Goal: Task Accomplishment & Management: Manage account settings

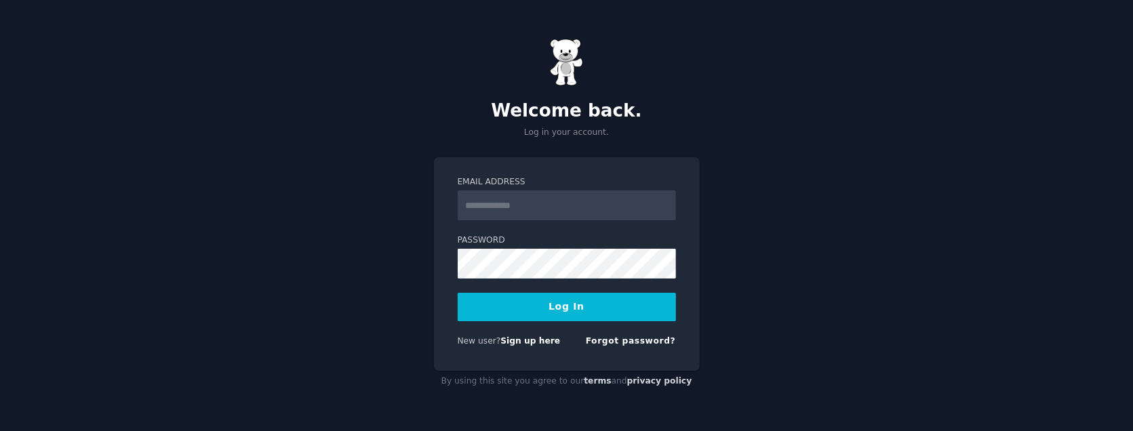
type input "**********"
click at [535, 310] on button "Log In" at bounding box center [567, 307] width 218 height 28
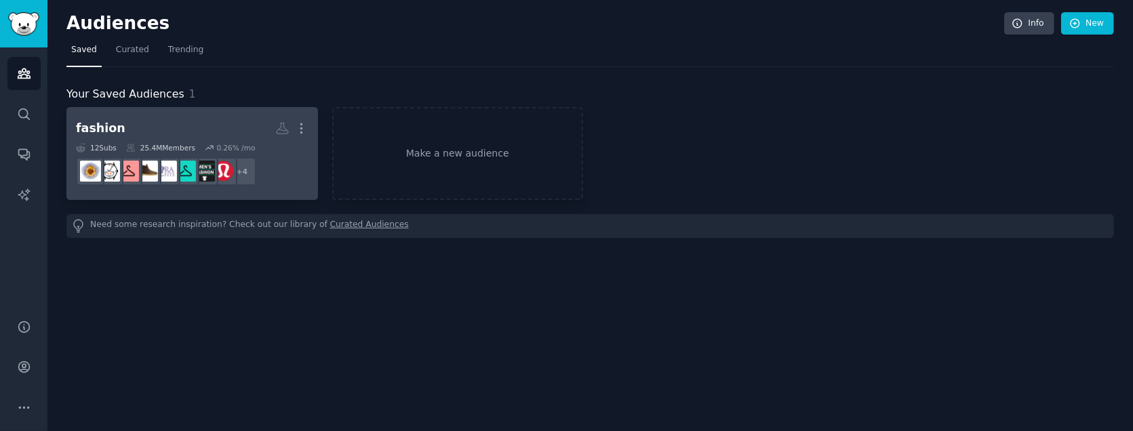
click at [159, 127] on h2 "fashion More" at bounding box center [192, 129] width 233 height 24
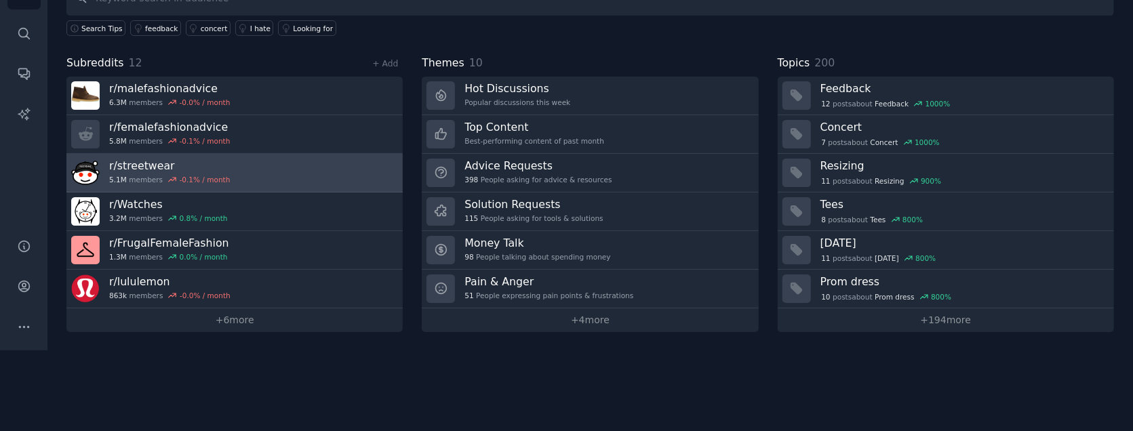
scroll to position [101, 0]
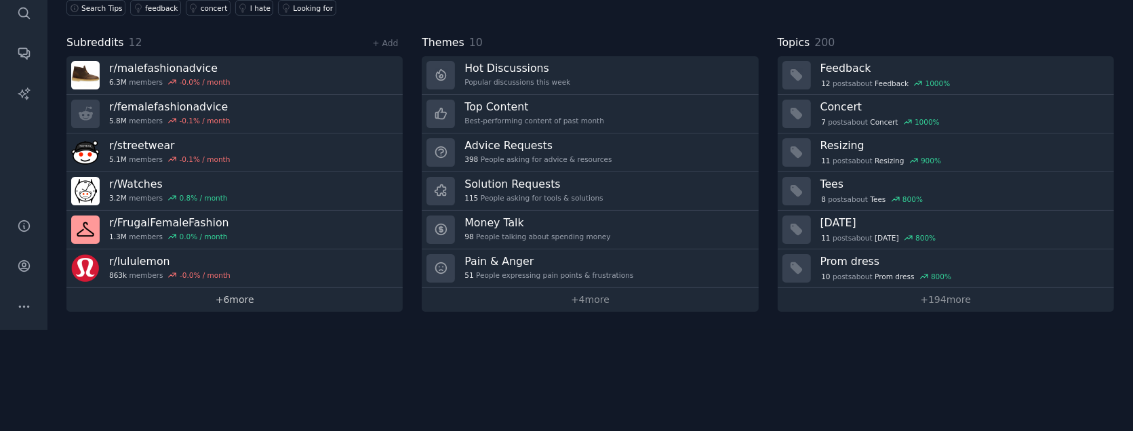
click at [217, 298] on link "+ 6 more" at bounding box center [234, 300] width 336 height 24
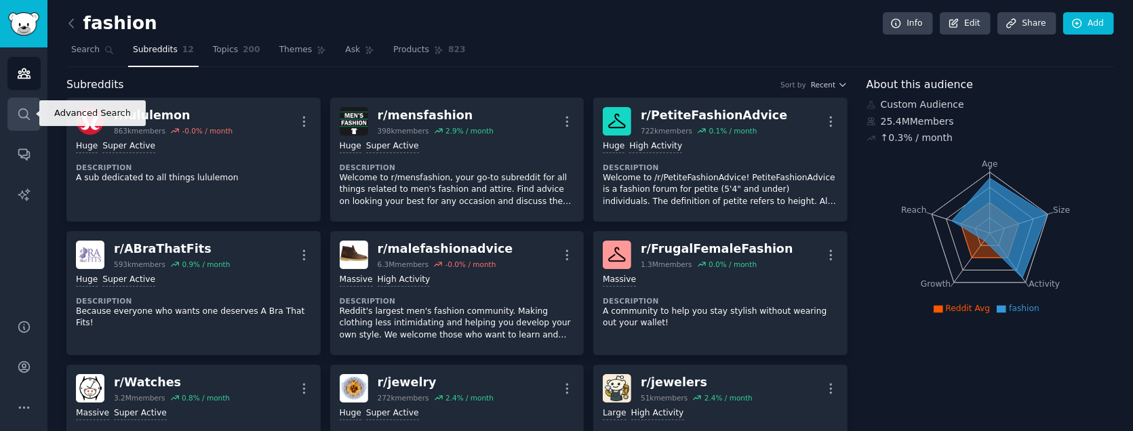
click at [24, 127] on link "Search" at bounding box center [23, 114] width 33 height 33
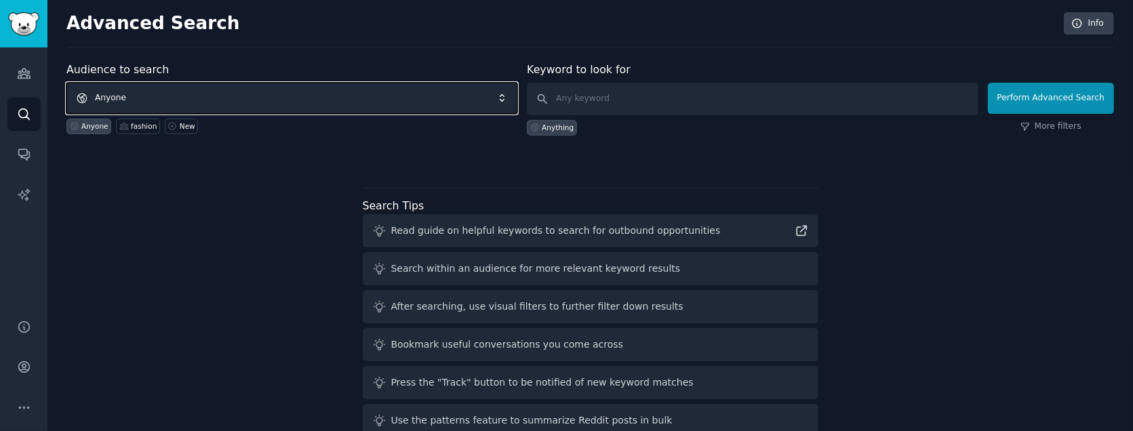
click at [212, 90] on span "Anyone" at bounding box center [291, 98] width 451 height 31
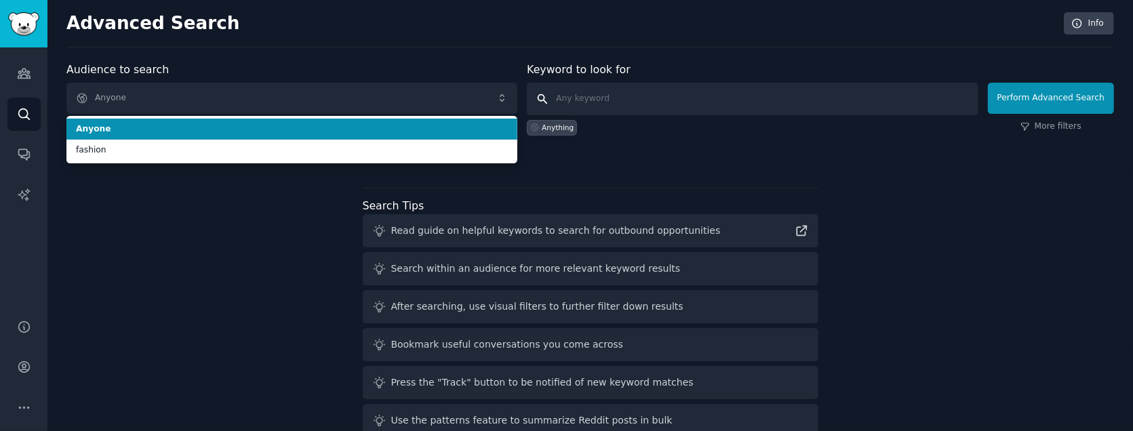
click at [603, 96] on input "text" at bounding box center [752, 99] width 451 height 33
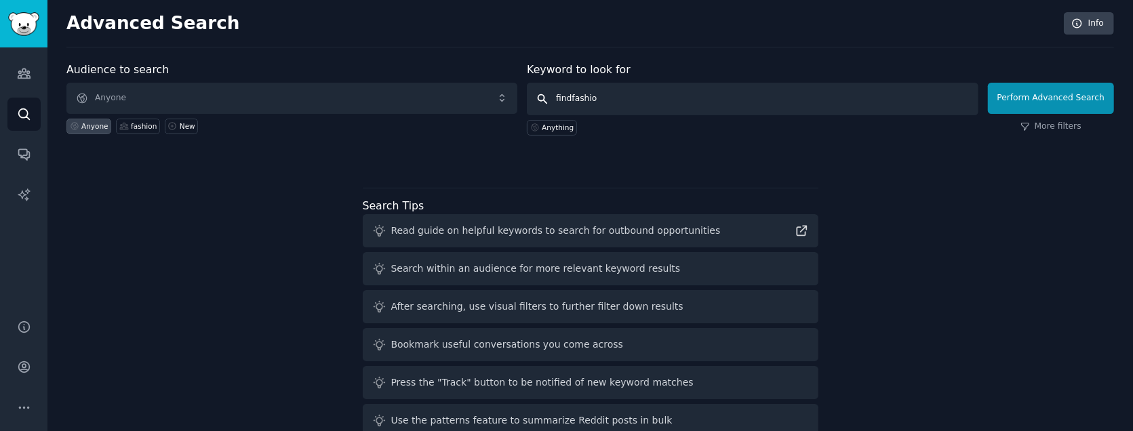
type input "findfashion"
click button "Perform Advanced Search" at bounding box center [1051, 98] width 126 height 31
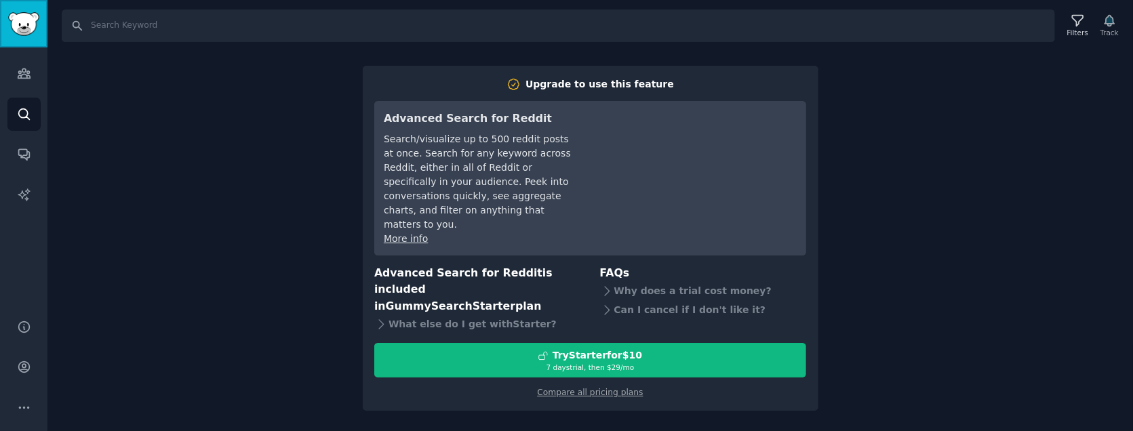
click at [19, 22] on img "Sidebar" at bounding box center [23, 24] width 31 height 24
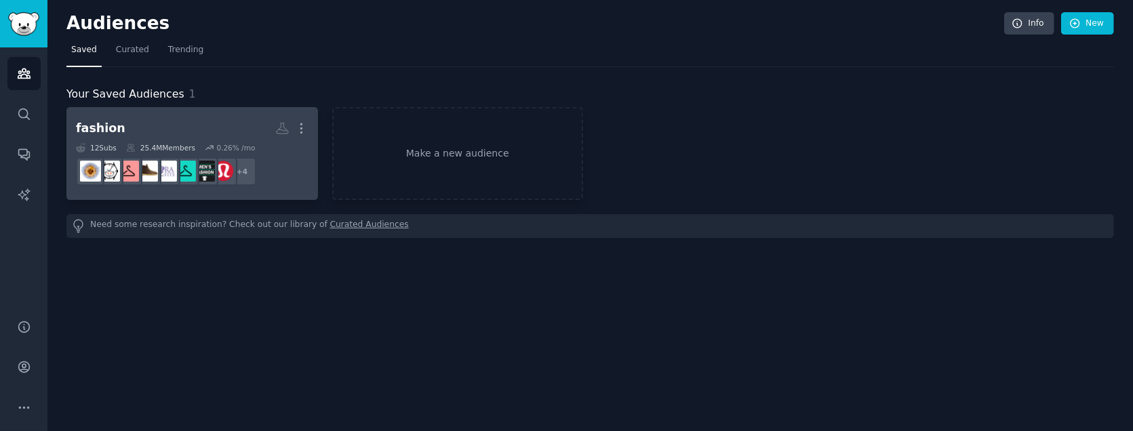
click at [140, 138] on h2 "fashion Custom Audience More" at bounding box center [192, 129] width 233 height 24
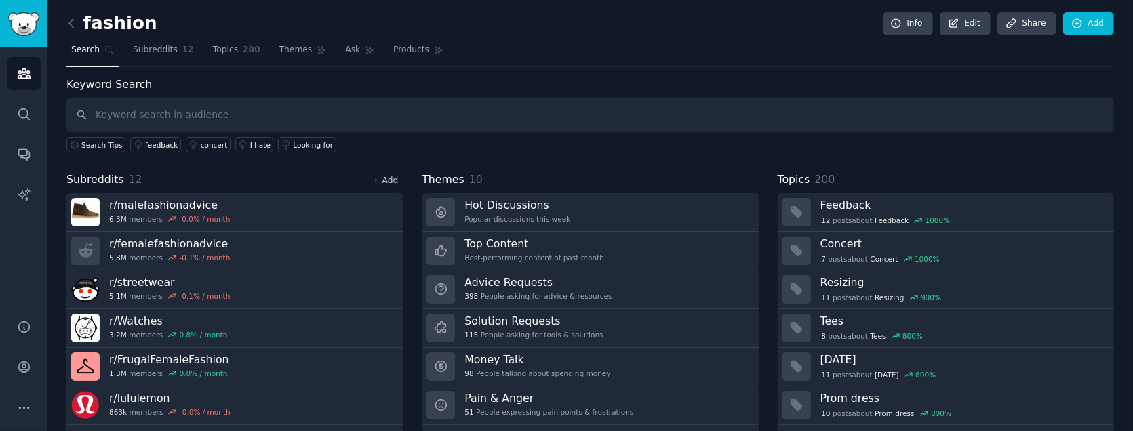
click at [380, 179] on link "+ Add" at bounding box center [385, 180] width 26 height 9
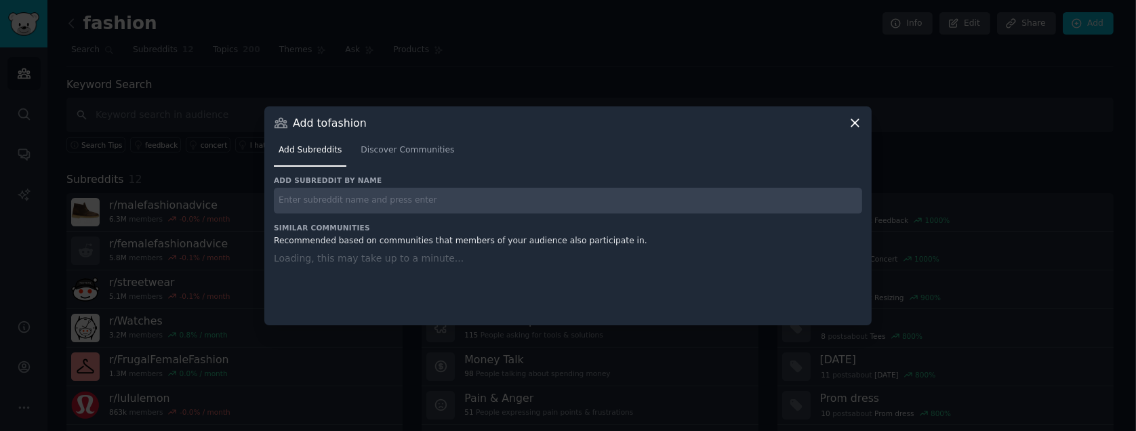
click at [372, 197] on input "text" at bounding box center [568, 201] width 589 height 26
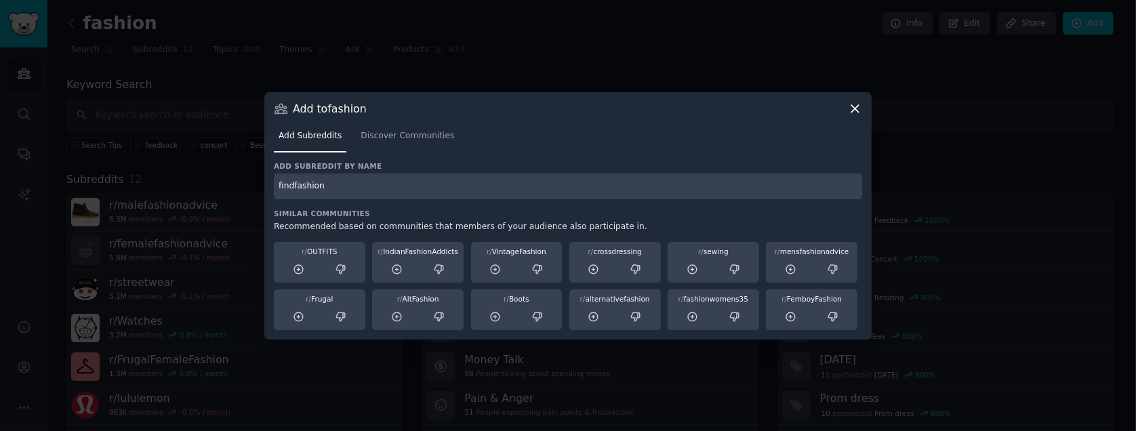
type input "findfashion"
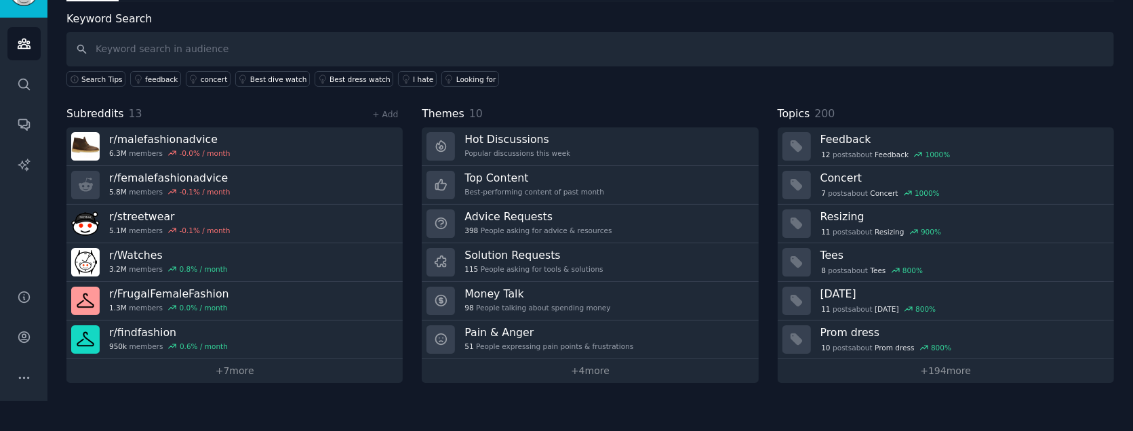
scroll to position [101, 0]
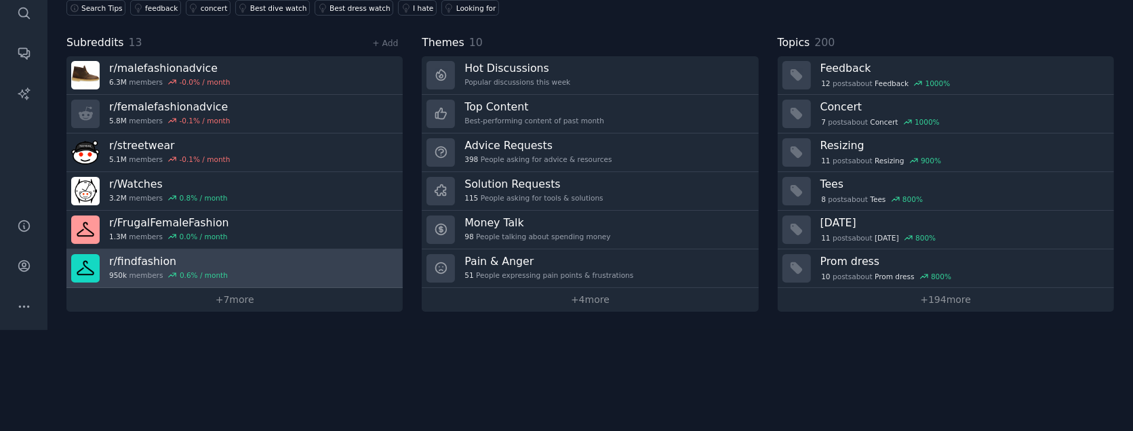
click at [193, 265] on h3 "r/ findfashion" at bounding box center [168, 261] width 119 height 14
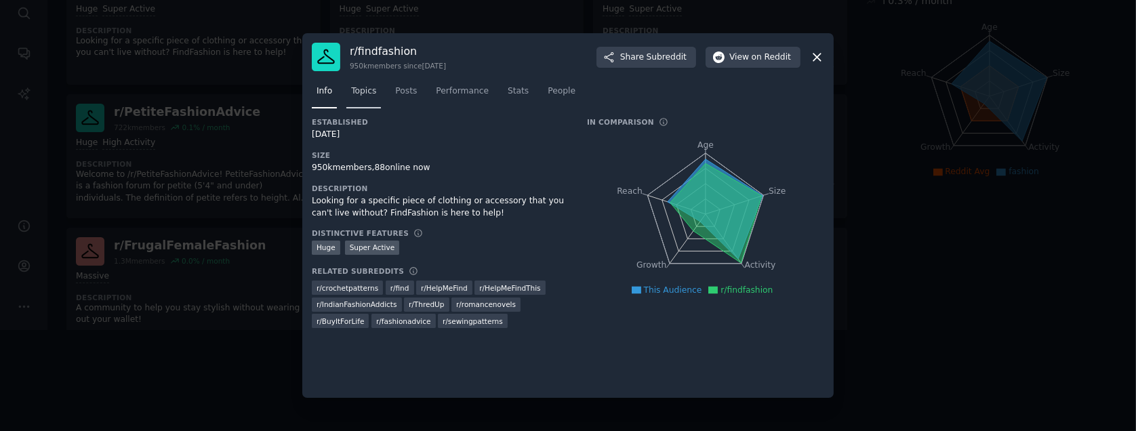
click at [372, 94] on span "Topics" at bounding box center [363, 91] width 25 height 12
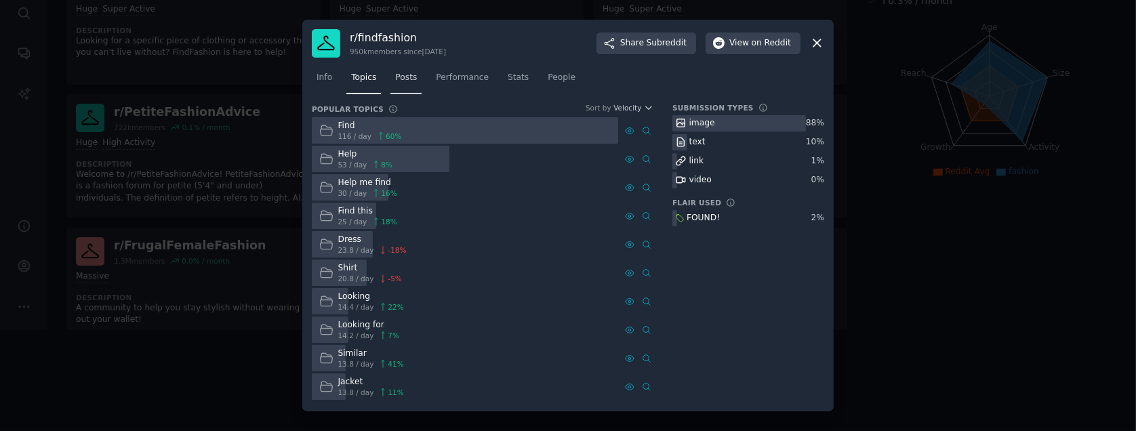
click at [406, 77] on span "Posts" at bounding box center [406, 78] width 22 height 12
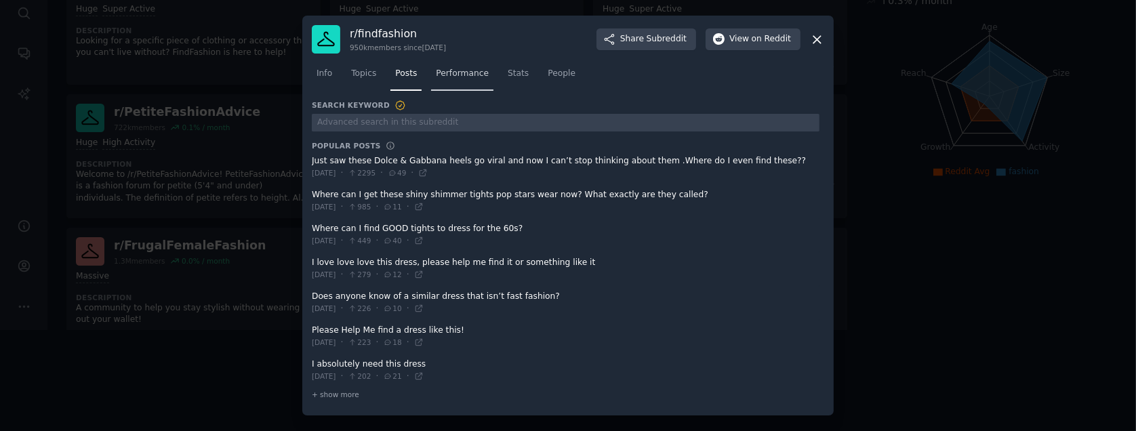
click at [450, 70] on span "Performance" at bounding box center [462, 74] width 53 height 12
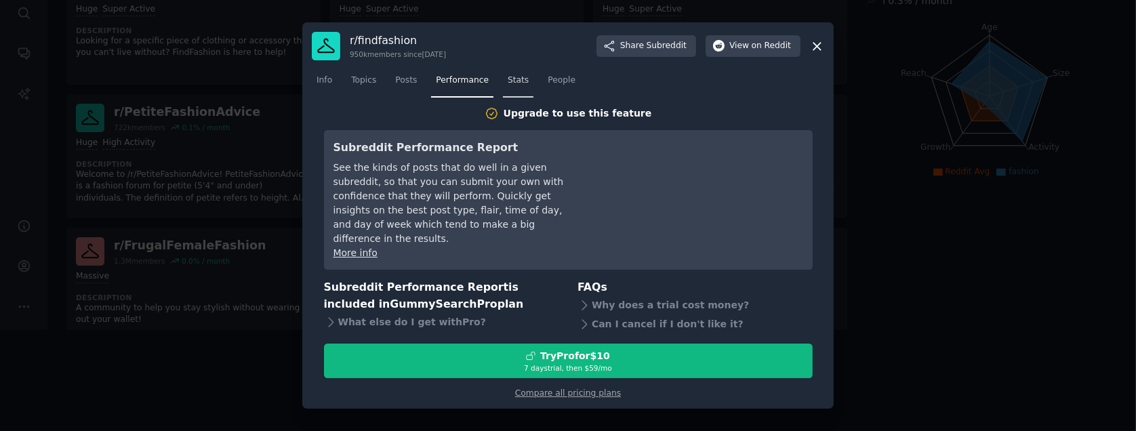
click at [512, 87] on span "Stats" at bounding box center [518, 81] width 21 height 12
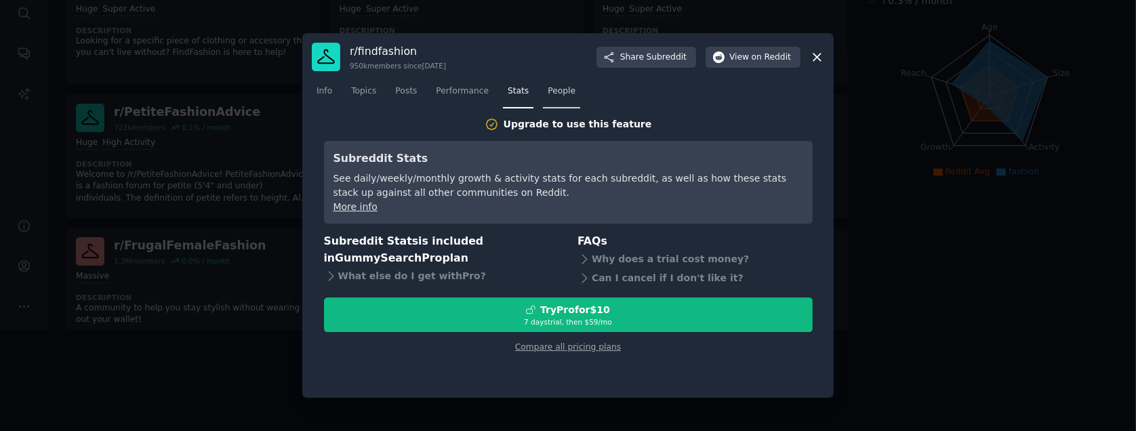
click at [554, 93] on span "People" at bounding box center [562, 91] width 28 height 12
click at [508, 92] on span "Stats" at bounding box center [518, 91] width 21 height 12
click at [816, 56] on icon at bounding box center [817, 57] width 7 height 7
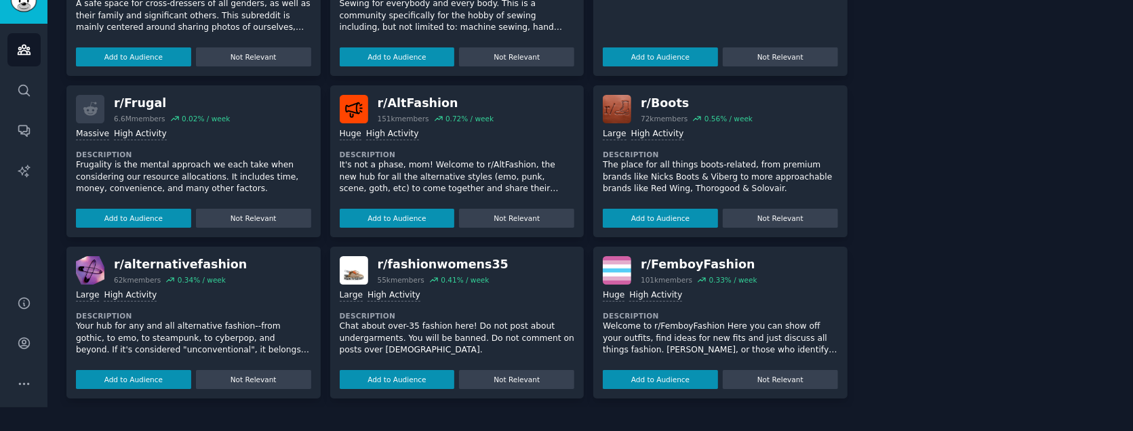
scroll to position [996, 0]
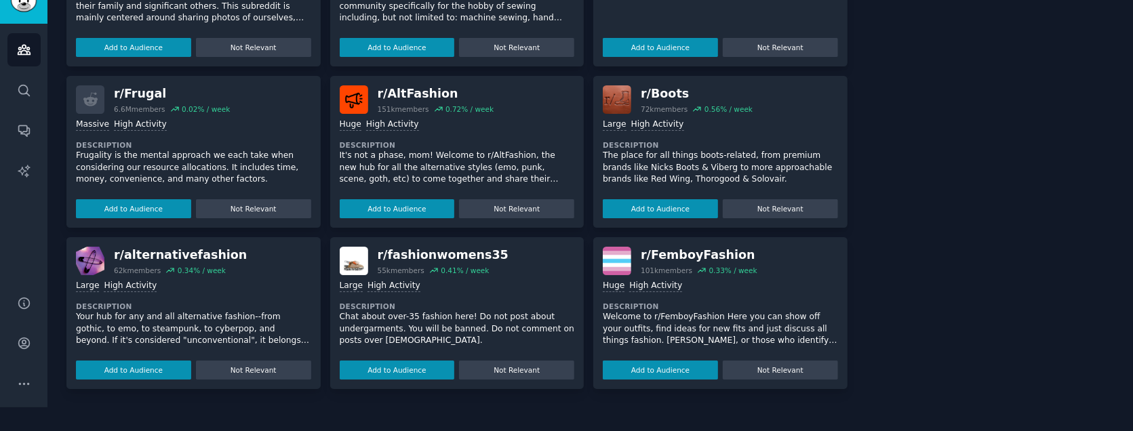
click at [706, 323] on p "Welcome to r/FemboyFashion Here you can show off your outfits, find ideas for n…" at bounding box center [720, 329] width 235 height 36
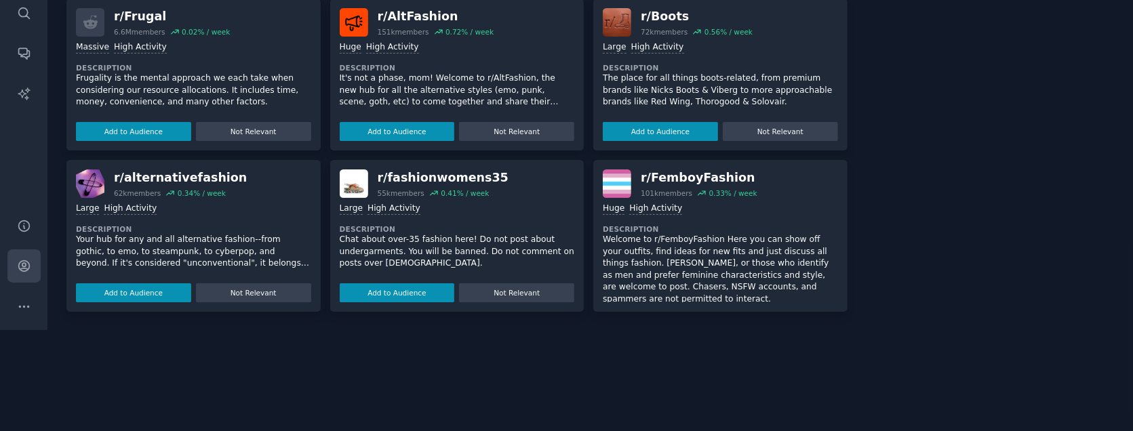
scroll to position [0, 0]
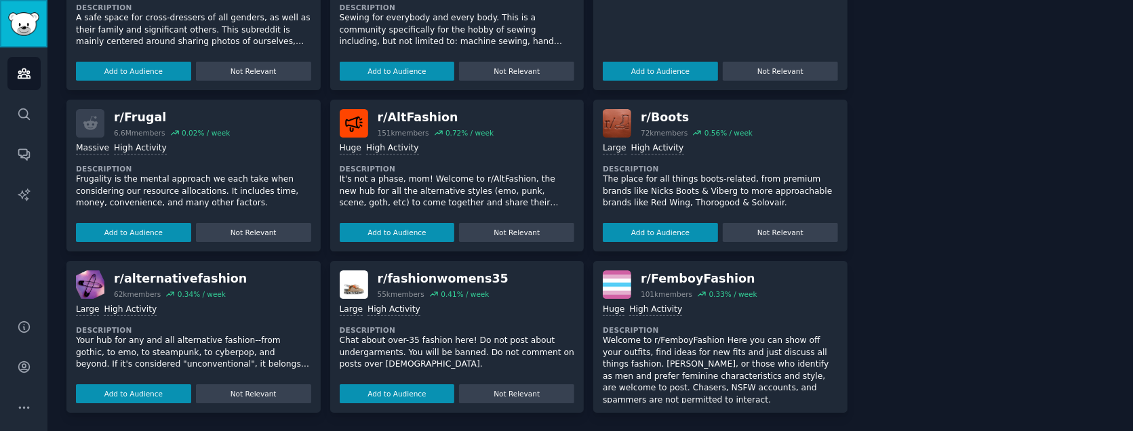
click at [31, 20] on img "Sidebar" at bounding box center [23, 24] width 31 height 24
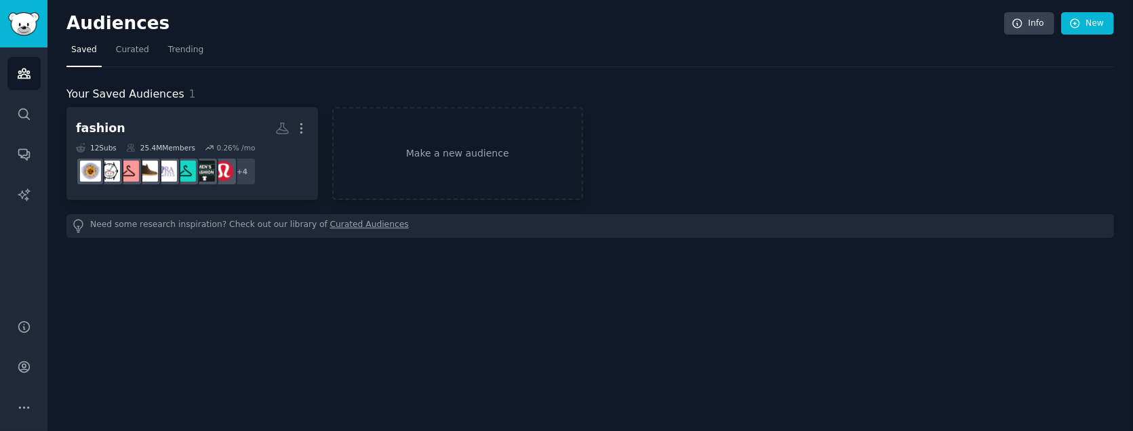
click at [330, 223] on link "Curated Audiences" at bounding box center [369, 226] width 79 height 14
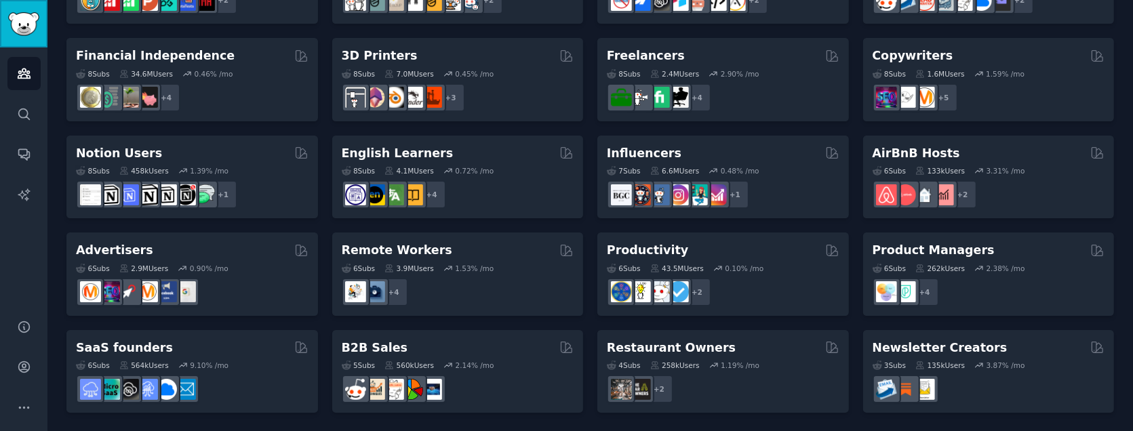
click at [20, 24] on img "Sidebar" at bounding box center [23, 24] width 31 height 24
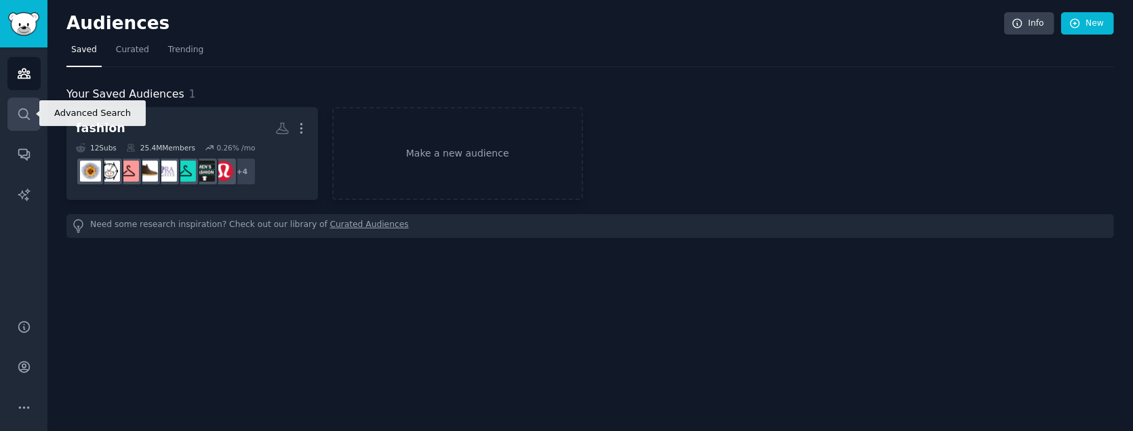
click at [18, 115] on icon "Sidebar" at bounding box center [24, 114] width 14 height 14
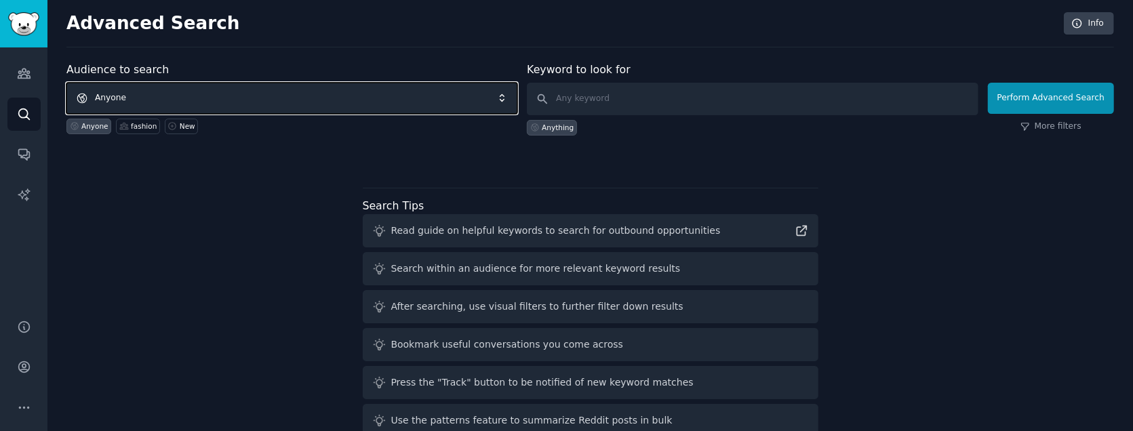
click at [210, 102] on span "Anyone" at bounding box center [291, 98] width 451 height 31
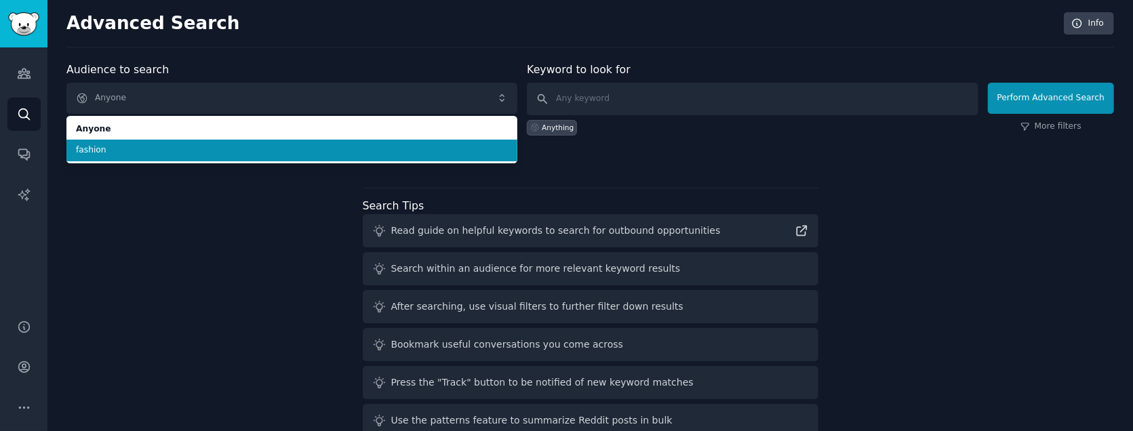
click at [191, 146] on span "fashion" at bounding box center [292, 150] width 432 height 12
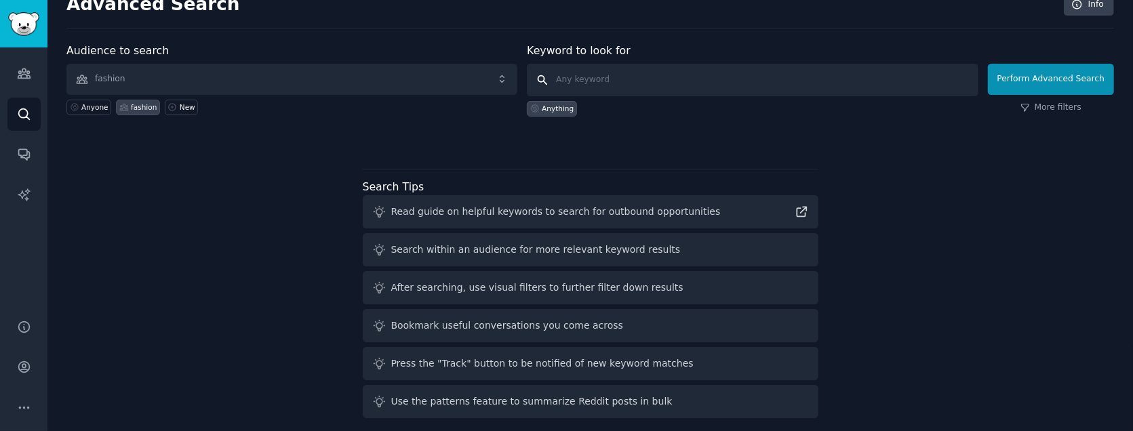
scroll to position [29, 0]
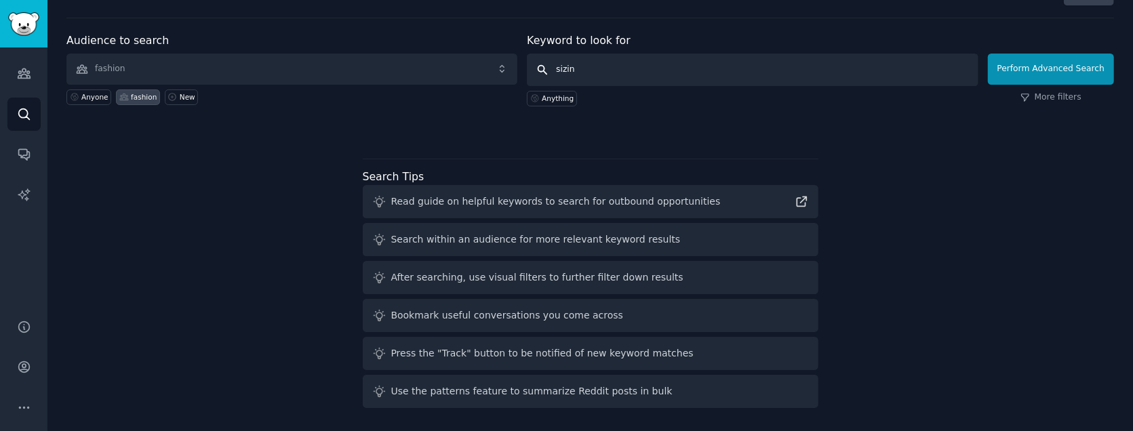
type input "sizing"
click button "Perform Advanced Search" at bounding box center [1051, 69] width 126 height 31
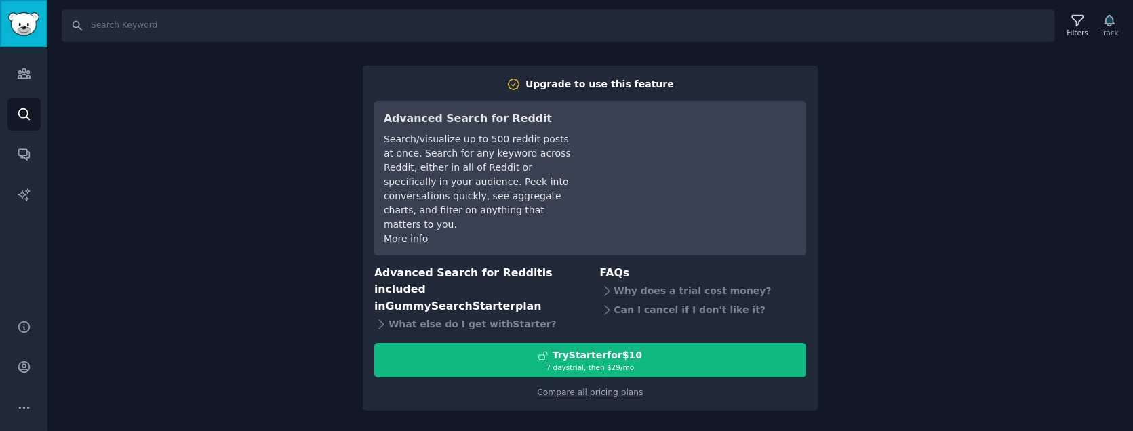
click at [31, 32] on img "Sidebar" at bounding box center [23, 24] width 31 height 24
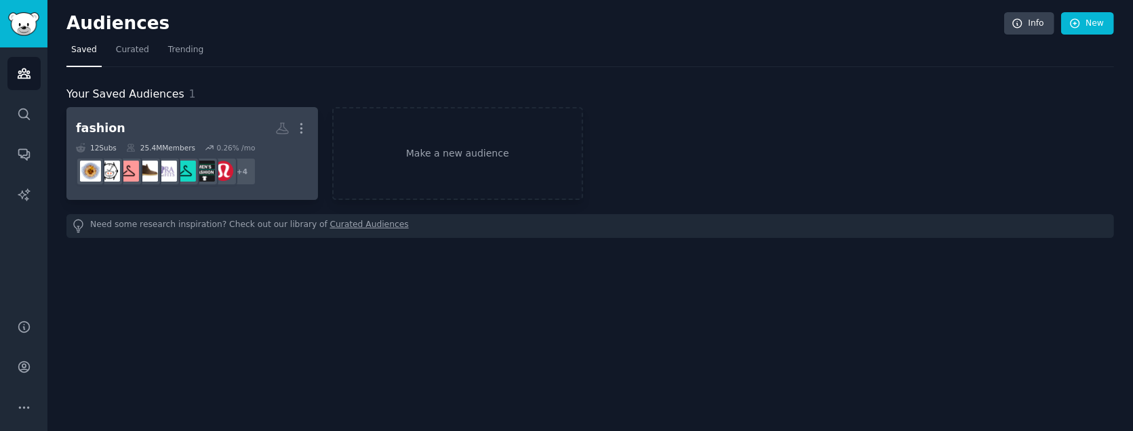
click at [162, 125] on h2 "fashion More" at bounding box center [192, 129] width 233 height 24
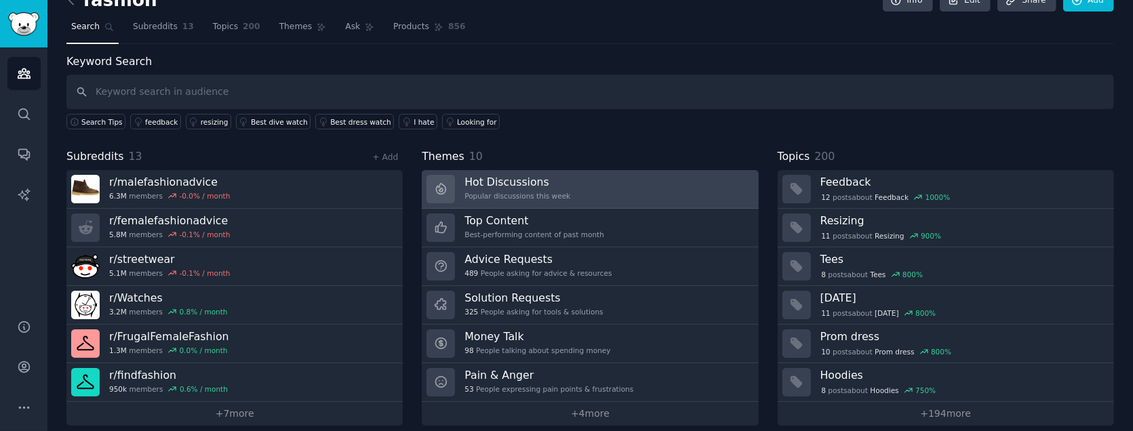
scroll to position [36, 0]
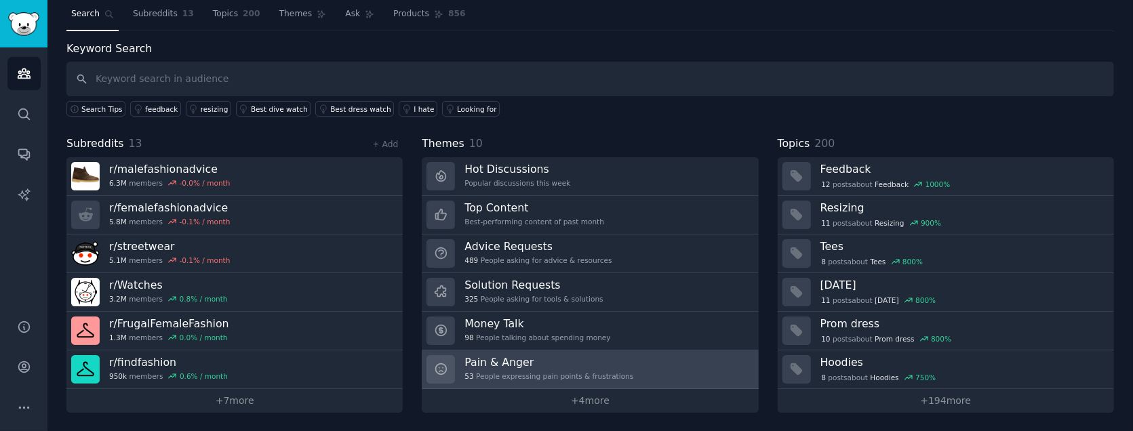
click at [498, 361] on h3 "Pain & Anger" at bounding box center [548, 362] width 169 height 14
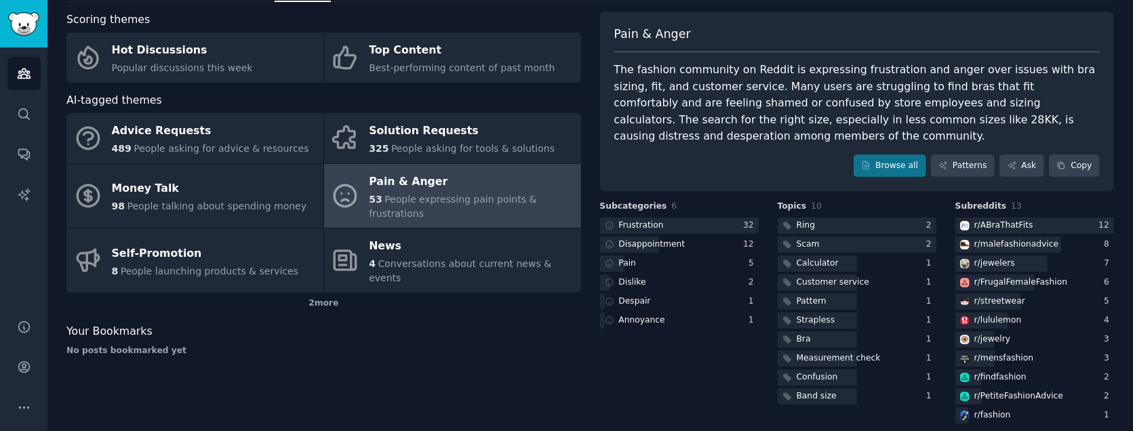
scroll to position [77, 0]
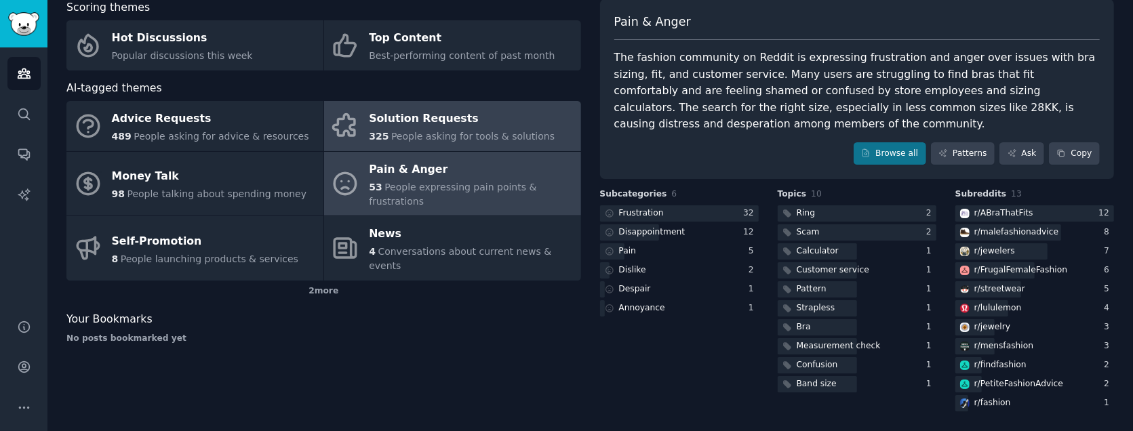
click at [426, 119] on div "Solution Requests" at bounding box center [462, 119] width 186 height 22
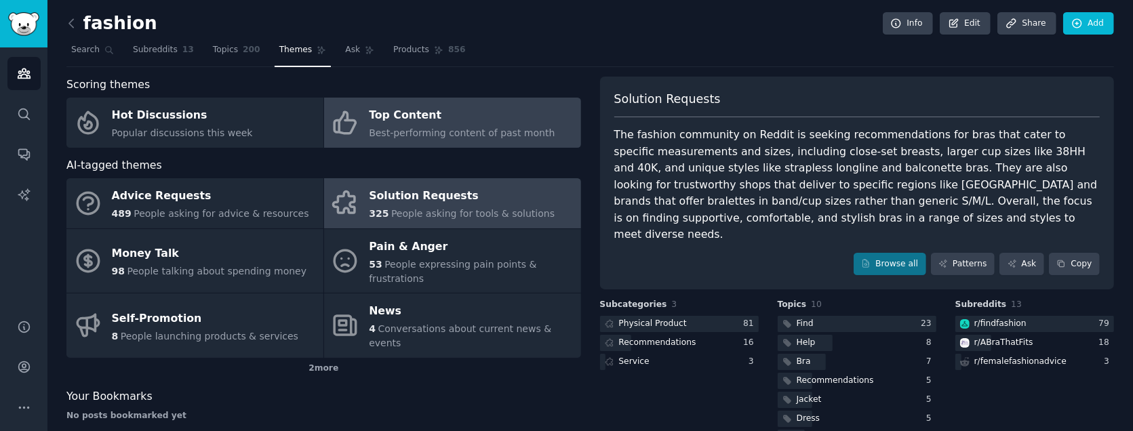
click at [435, 123] on div "Top Content" at bounding box center [462, 116] width 186 height 22
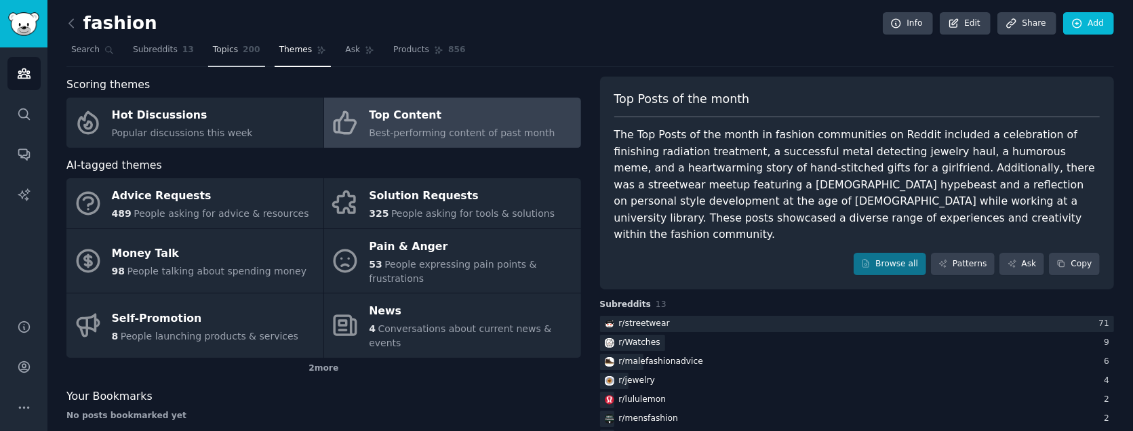
click at [224, 48] on span "Topics" at bounding box center [225, 50] width 25 height 12
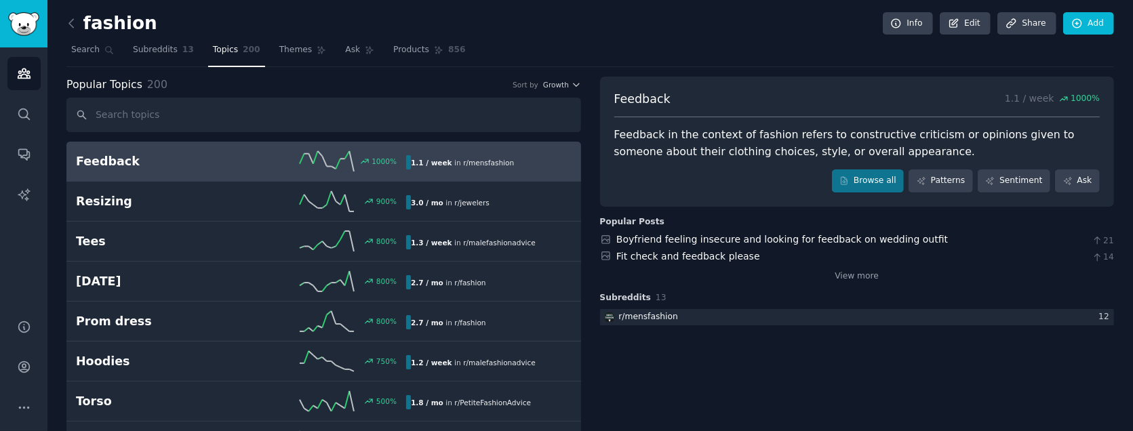
drag, startPoint x: 695, startPoint y: 256, endPoint x: 704, endPoint y: 155, distance: 100.7
click at [704, 155] on div "Feedback in the context of fashion refers to constructive criticism or opinions…" at bounding box center [857, 143] width 486 height 33
click at [171, 47] on link "Subreddits 13" at bounding box center [163, 53] width 71 height 28
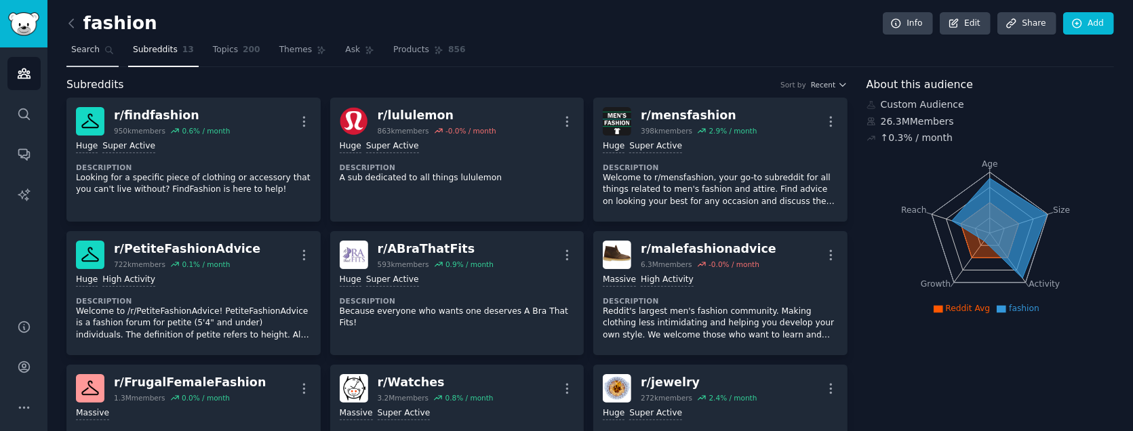
click at [109, 47] on icon at bounding box center [108, 49] width 9 height 9
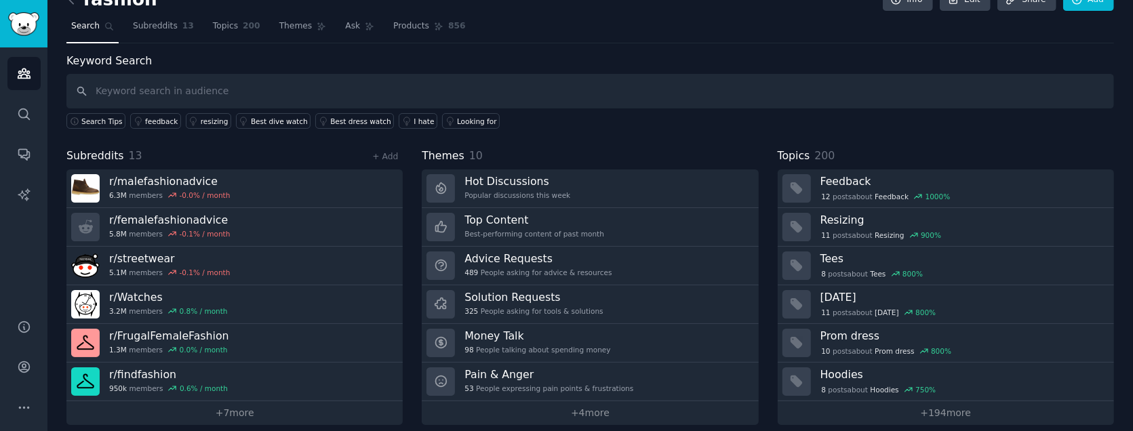
scroll to position [36, 0]
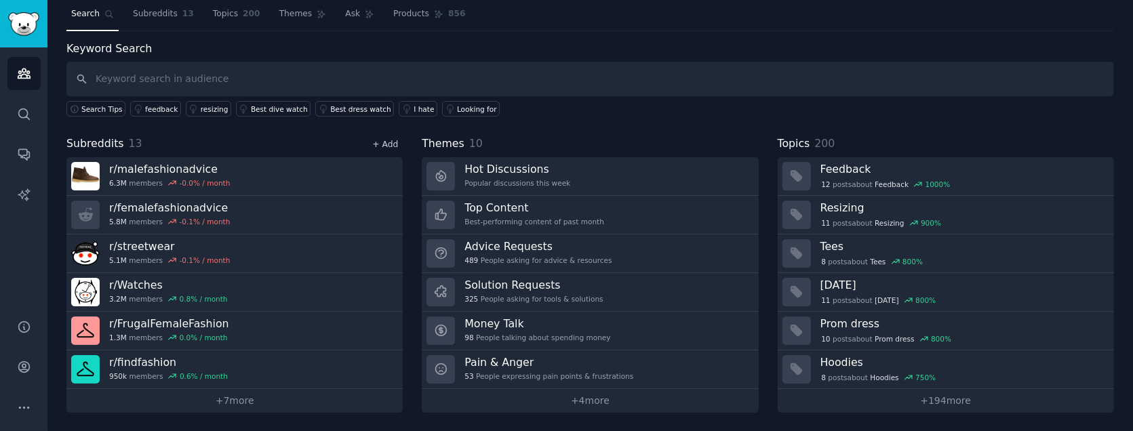
click at [387, 144] on link "+ Add" at bounding box center [385, 144] width 26 height 9
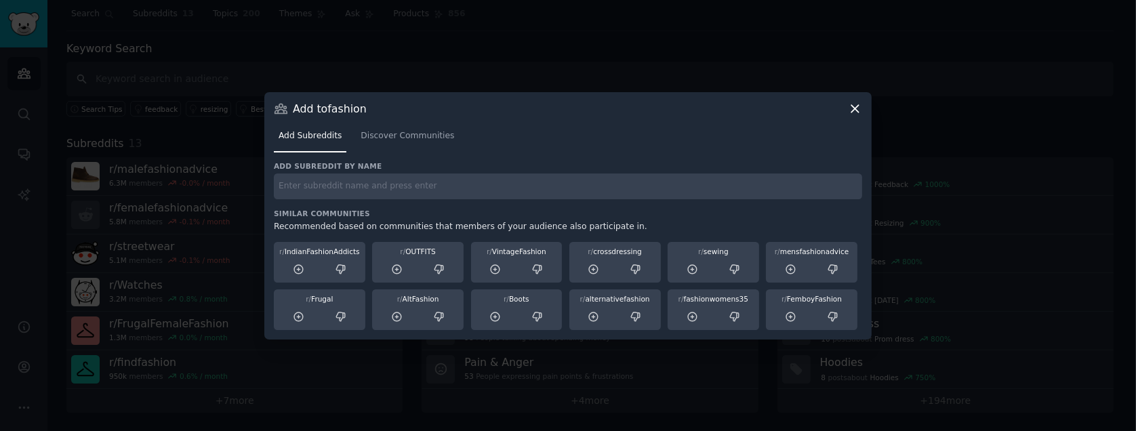
click at [327, 176] on input "text" at bounding box center [568, 187] width 589 height 26
paste input "fashionwomens35"
type input "fashionwomens35"
paste input "fashionwomens35"
type input "fashionwomens35"
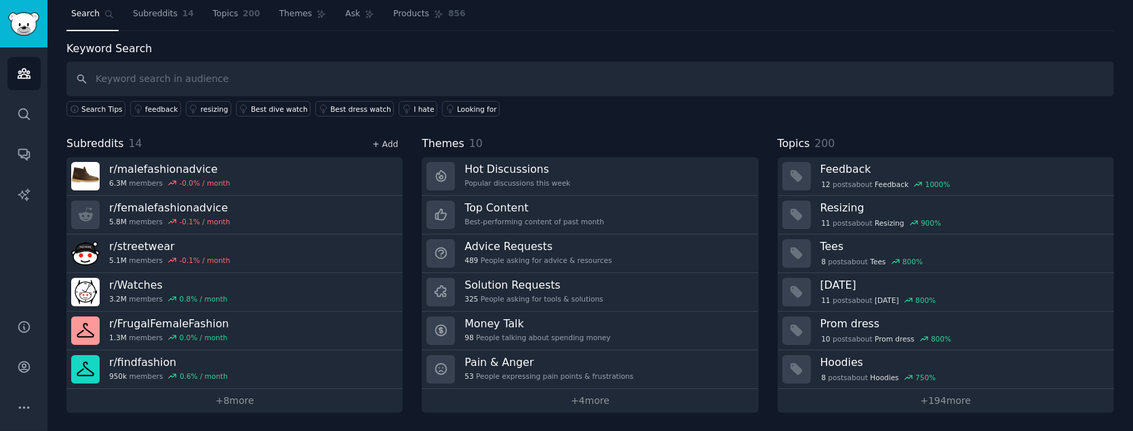
click at [380, 143] on link "+ Add" at bounding box center [385, 144] width 26 height 9
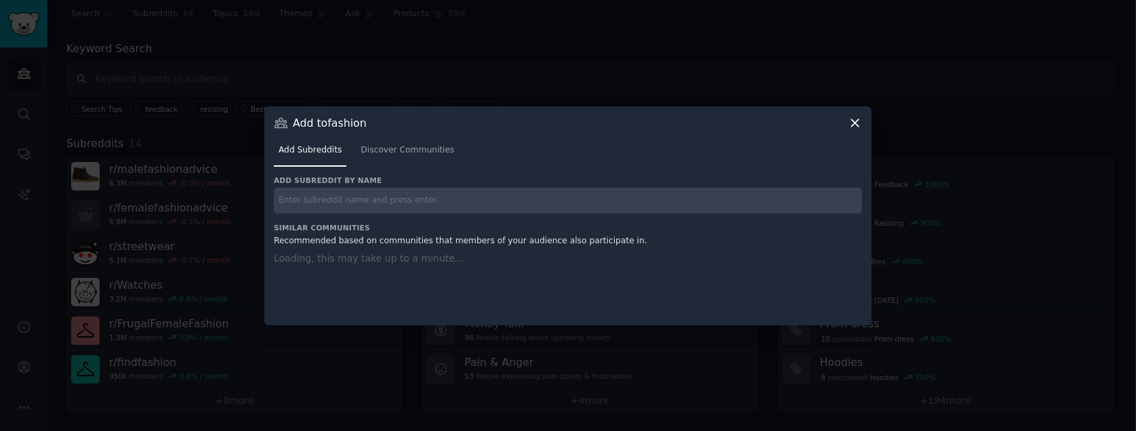
click at [391, 201] on input "text" at bounding box center [568, 201] width 589 height 26
paste input "PetiteFashionAdvice"
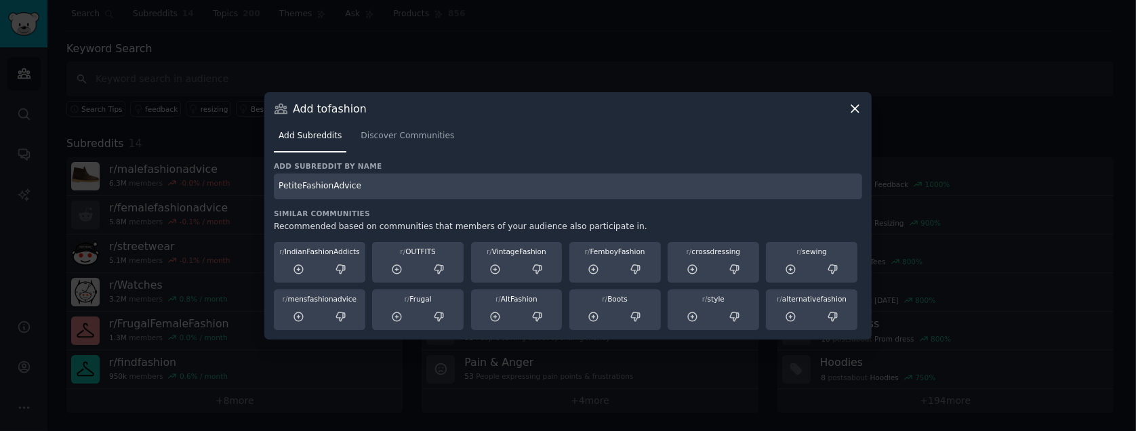
type input "PetiteFashionAdvice"
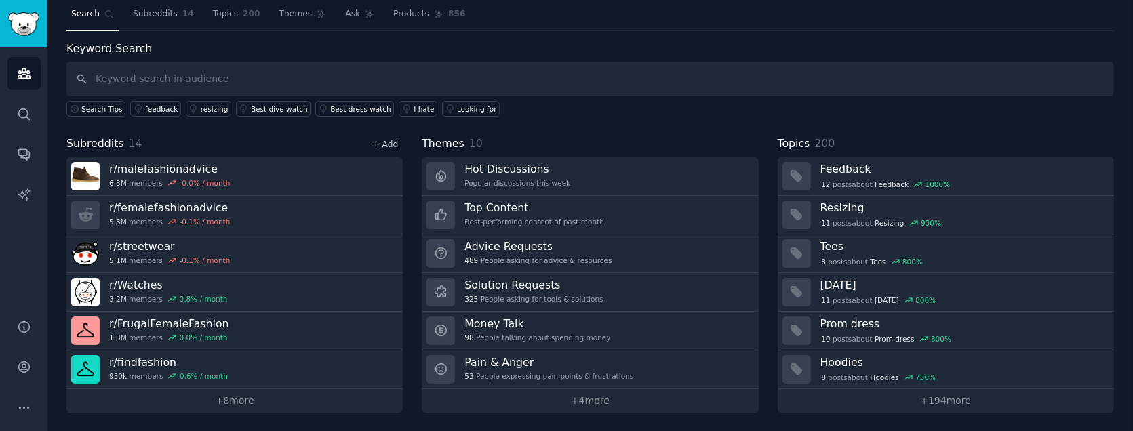
click at [378, 140] on link "+ Add" at bounding box center [385, 144] width 26 height 9
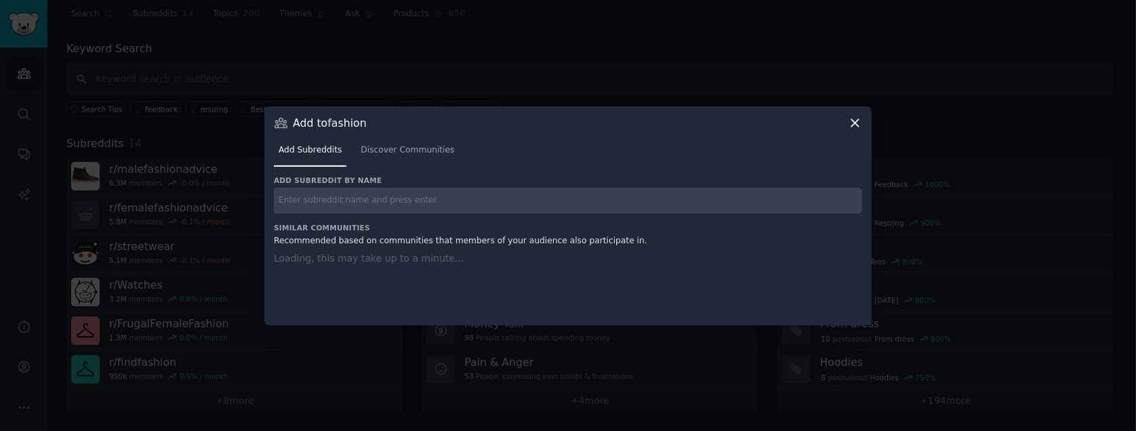
click at [392, 203] on input "text" at bounding box center [568, 201] width 589 height 26
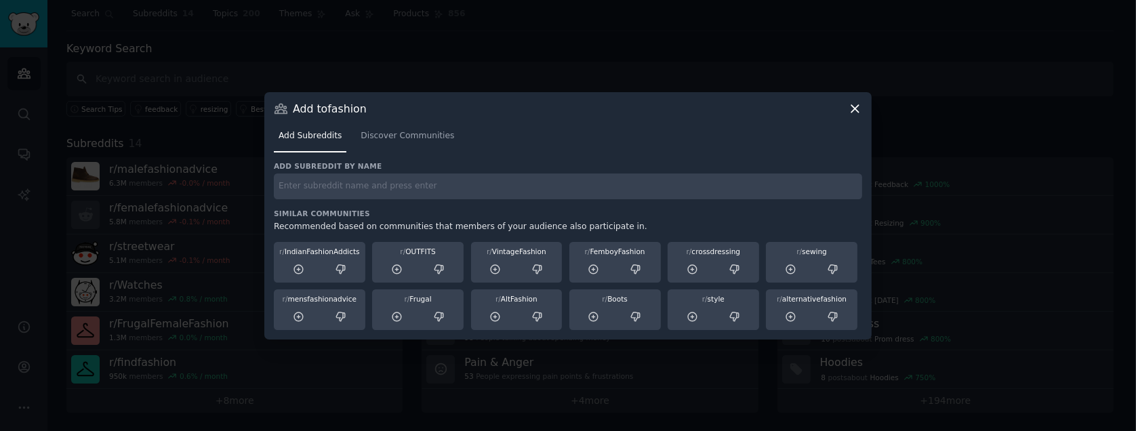
paste input "PlusSizeFashion"
type input "PlusSizeFashion"
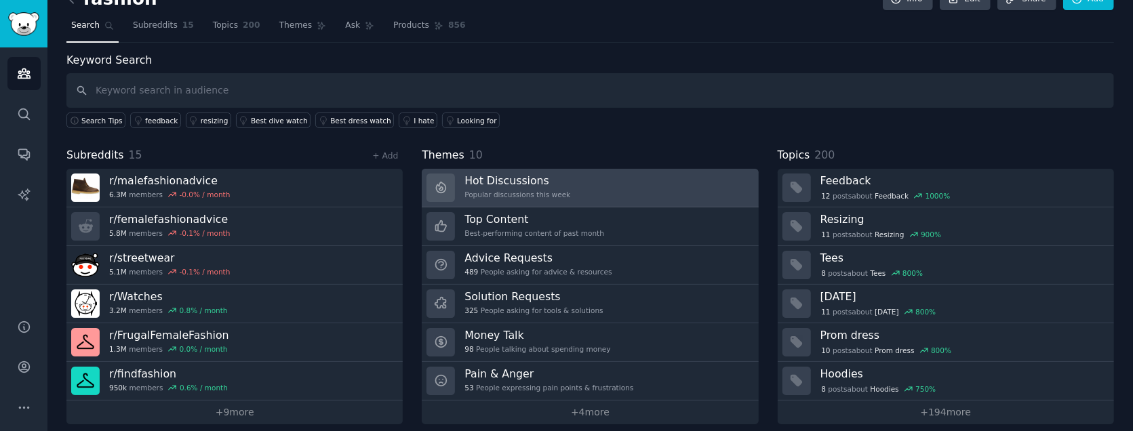
scroll to position [36, 0]
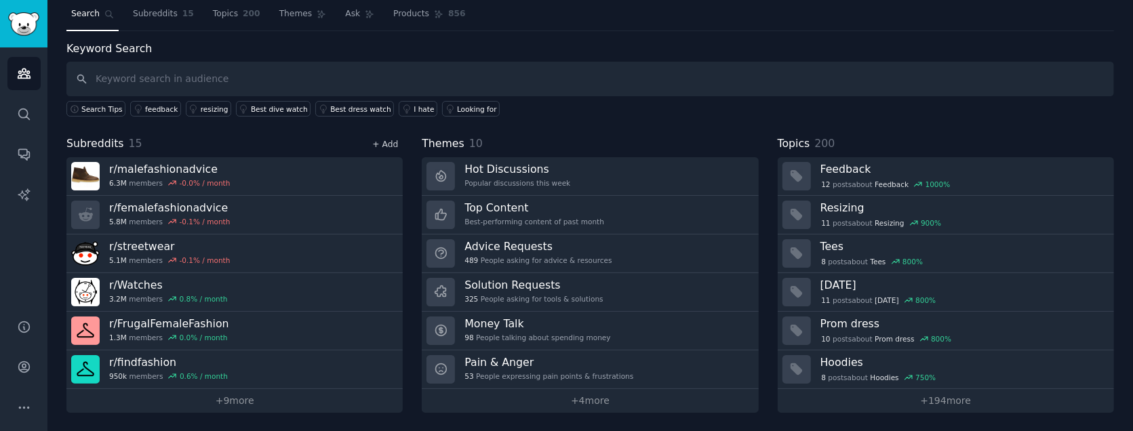
click at [376, 142] on link "+ Add" at bounding box center [385, 144] width 26 height 9
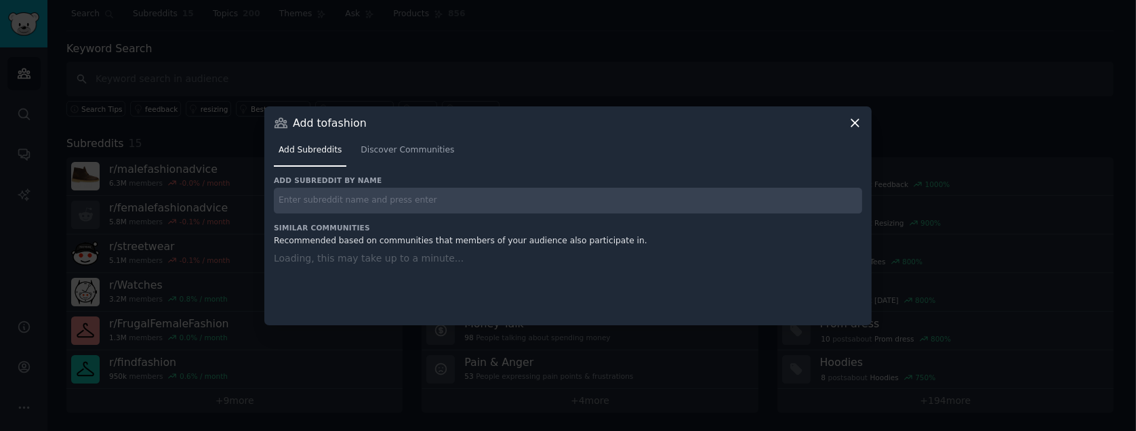
click at [397, 201] on input "text" at bounding box center [568, 201] width 589 height 26
paste input "fashionwomens35"
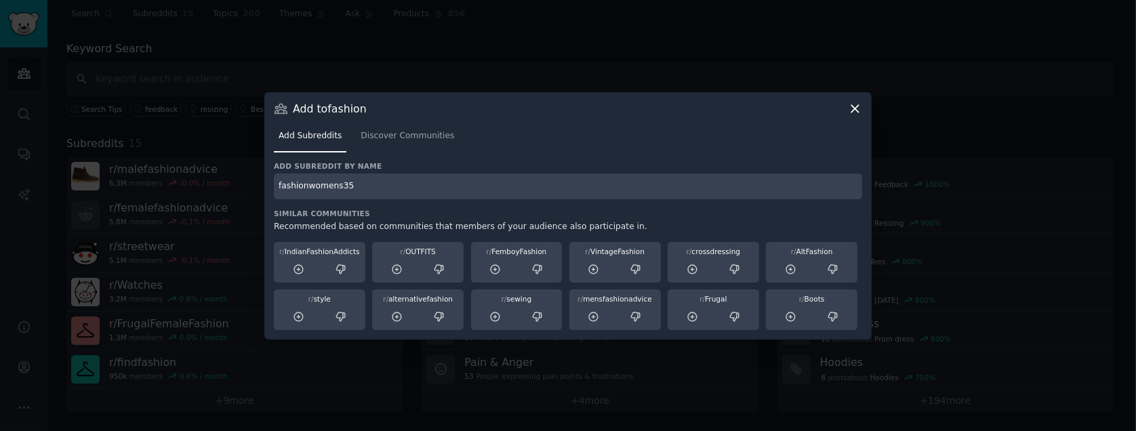
type input "fashionwomens35"
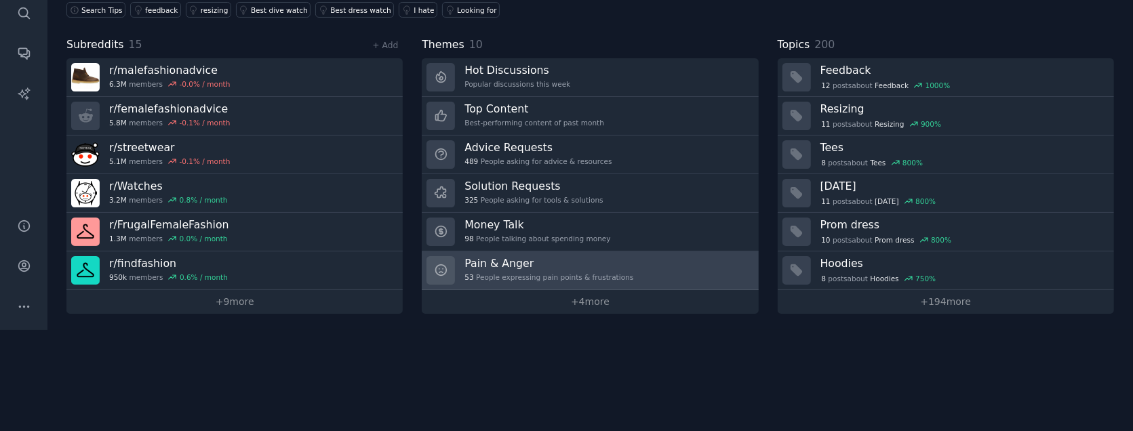
scroll to position [36, 0]
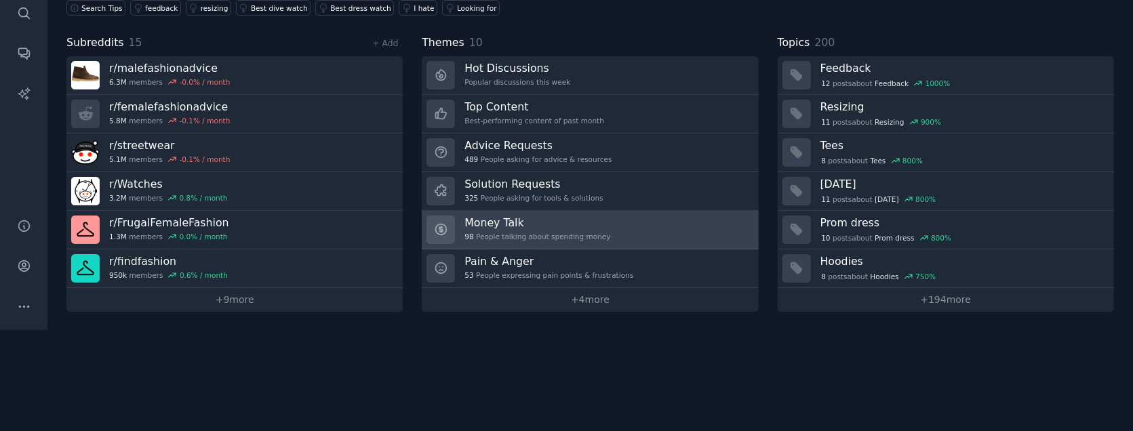
click at [540, 232] on div "98 People talking about spending money" at bounding box center [537, 236] width 146 height 9
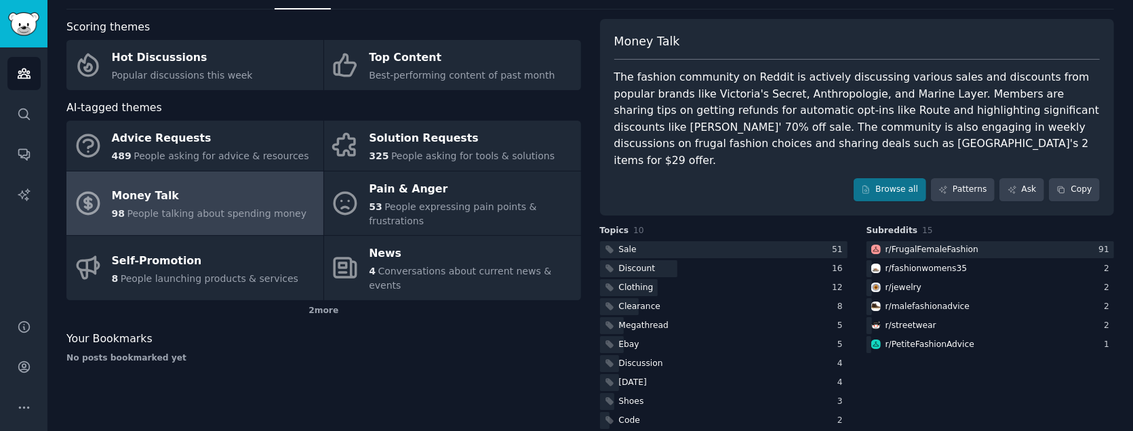
scroll to position [60, 0]
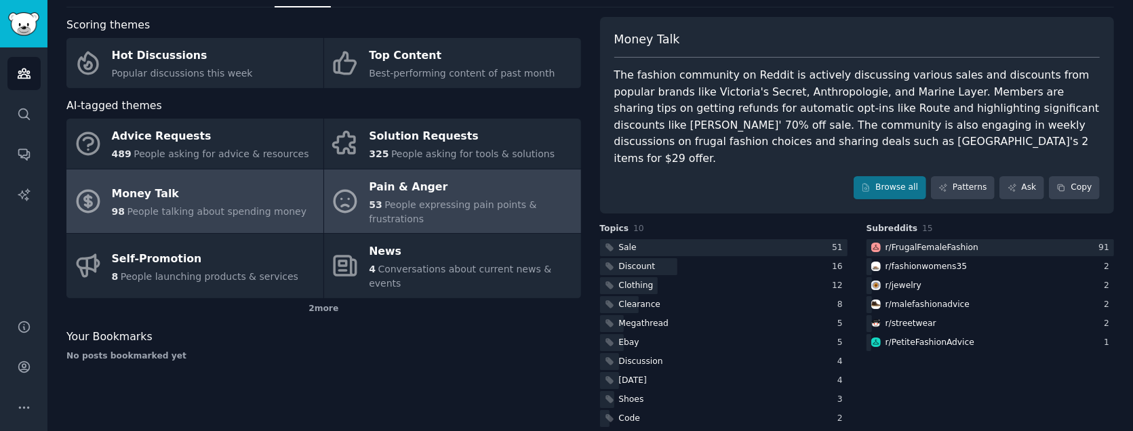
click at [435, 196] on div "Pain & Anger" at bounding box center [471, 187] width 205 height 22
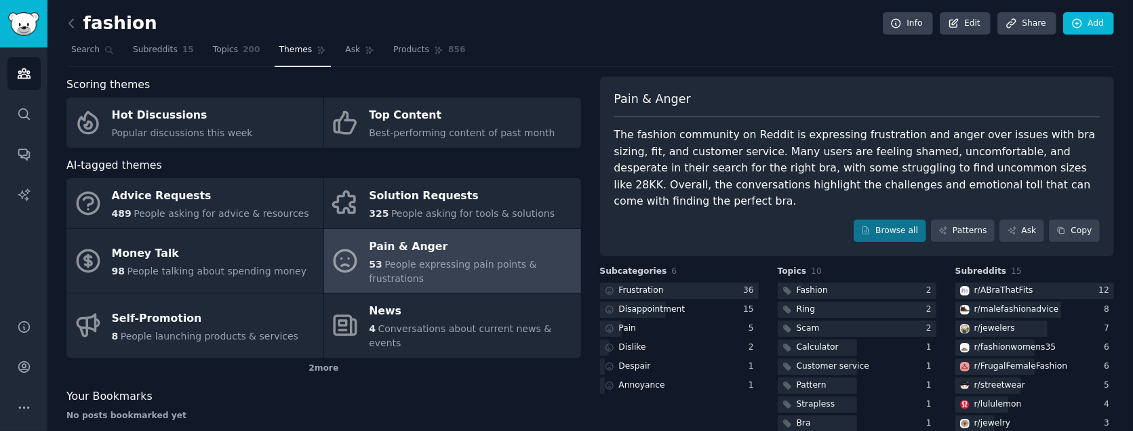
click at [770, 142] on div "The fashion community on Reddit is expressing frustration and anger over issues…" at bounding box center [857, 168] width 486 height 83
click at [763, 133] on div "The fashion community on Reddit is expressing frustration and anger over issues…" at bounding box center [857, 168] width 486 height 83
click at [761, 129] on div "The fashion community on Reddit is expressing frustration and anger over issues…" at bounding box center [857, 168] width 486 height 83
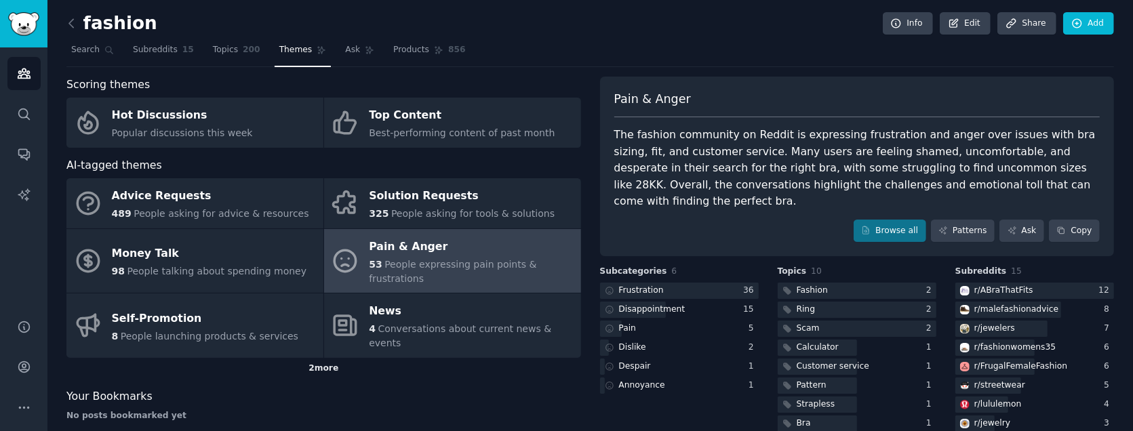
click at [333, 358] on div "2 more" at bounding box center [323, 369] width 515 height 22
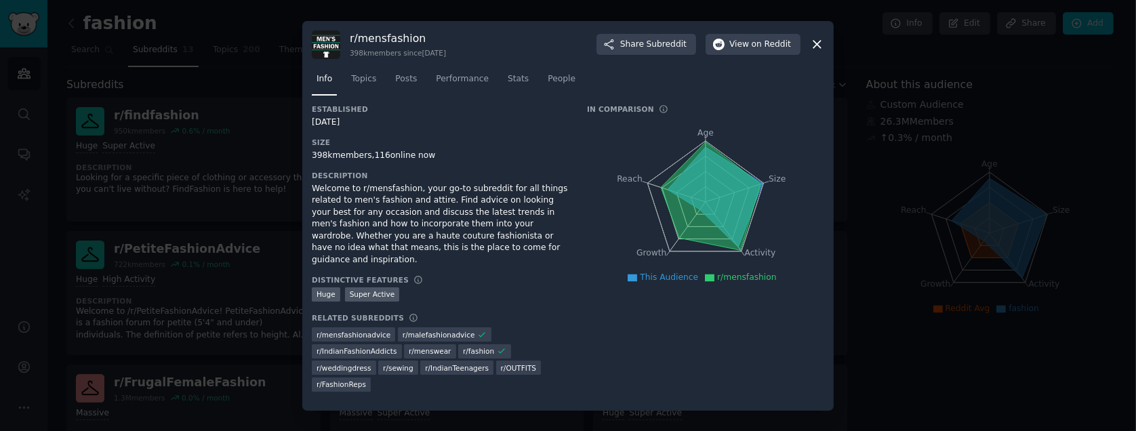
click at [822, 52] on icon at bounding box center [817, 44] width 14 height 14
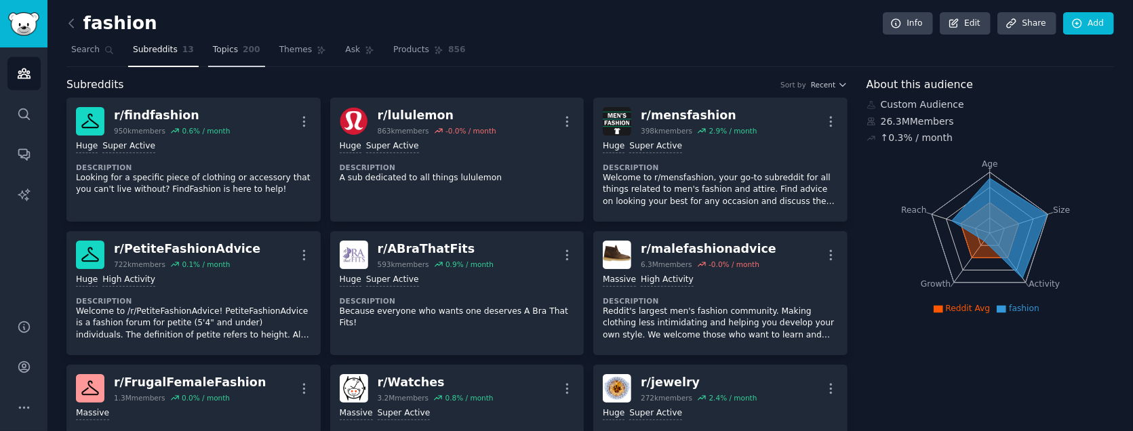
click at [243, 50] on span "200" at bounding box center [252, 50] width 18 height 12
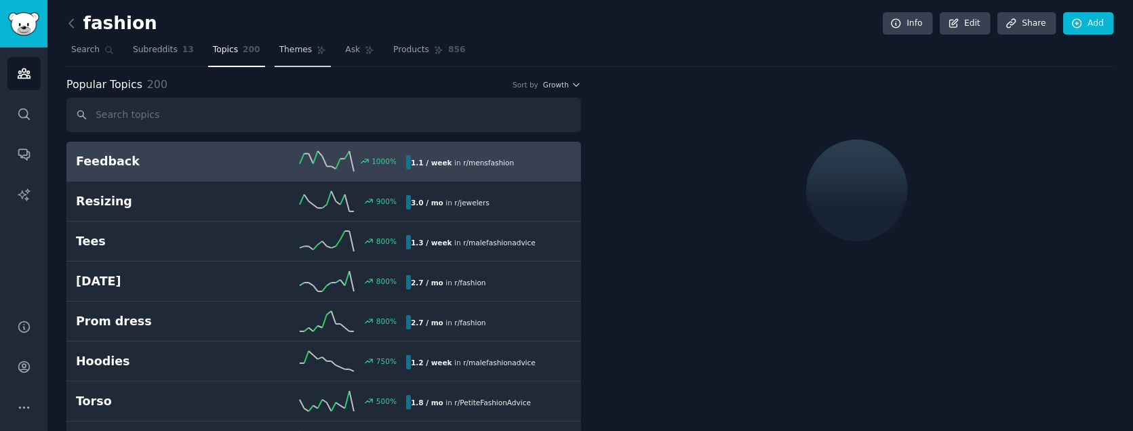
click at [279, 55] on span "Themes" at bounding box center [295, 50] width 33 height 12
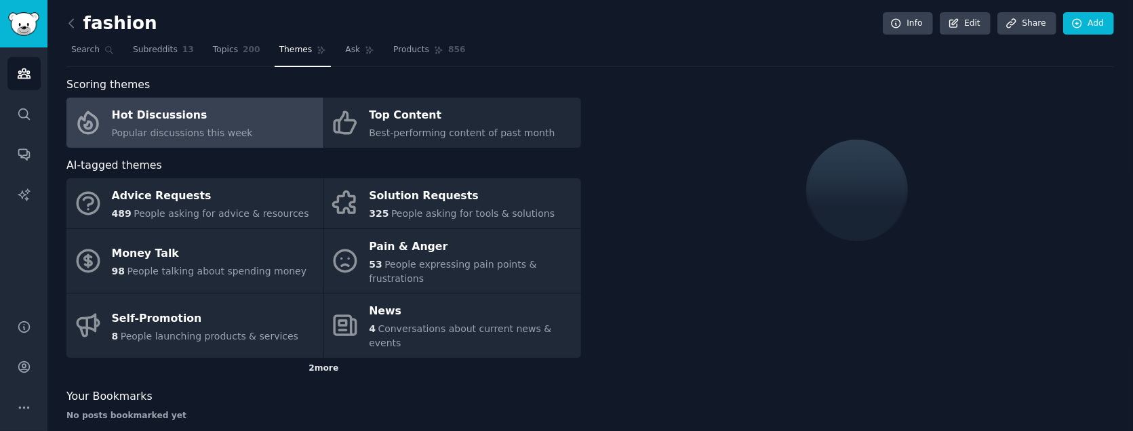
click at [329, 358] on div "2 more" at bounding box center [323, 369] width 515 height 22
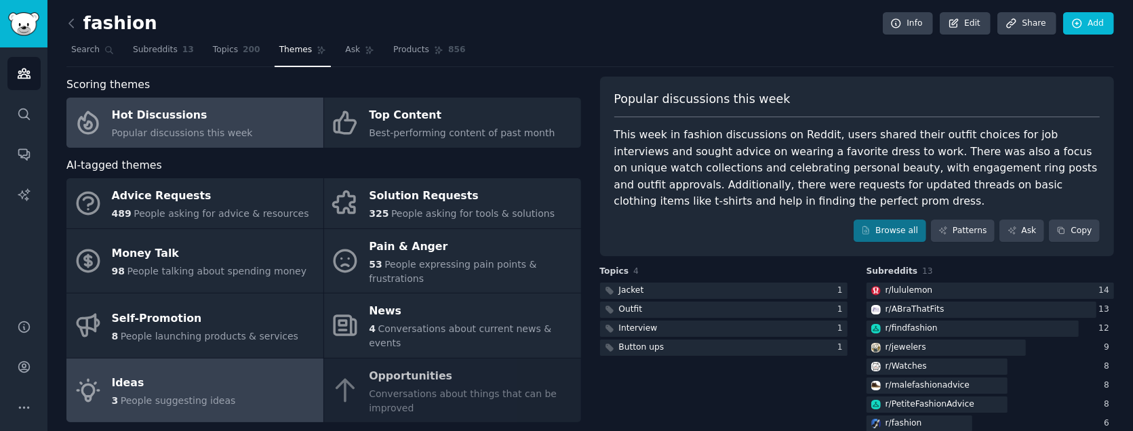
click at [182, 373] on div "Ideas" at bounding box center [174, 384] width 124 height 22
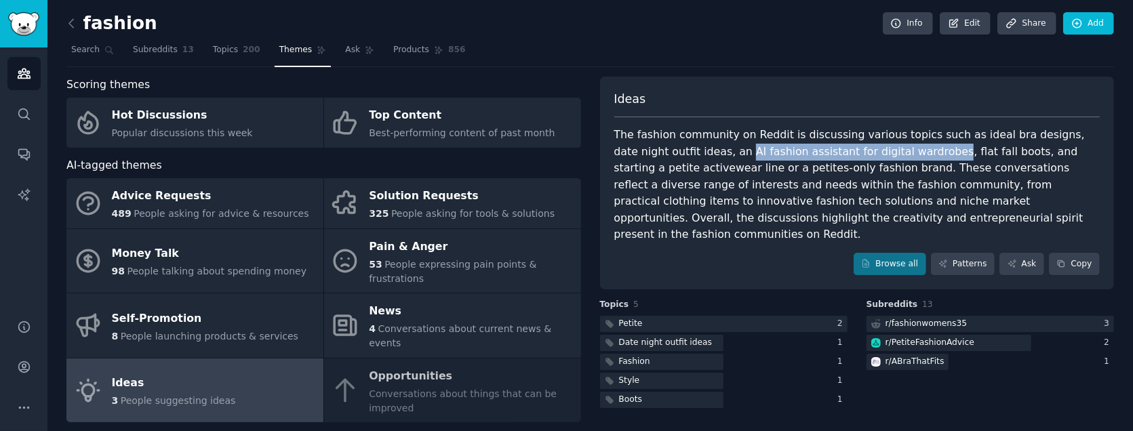
drag, startPoint x: 685, startPoint y: 152, endPoint x: 876, endPoint y: 151, distance: 191.2
click at [876, 151] on div "The fashion community on Reddit is discussing various topics such as ideal bra …" at bounding box center [857, 185] width 486 height 117
click at [897, 253] on link "Browse all" at bounding box center [890, 264] width 73 height 23
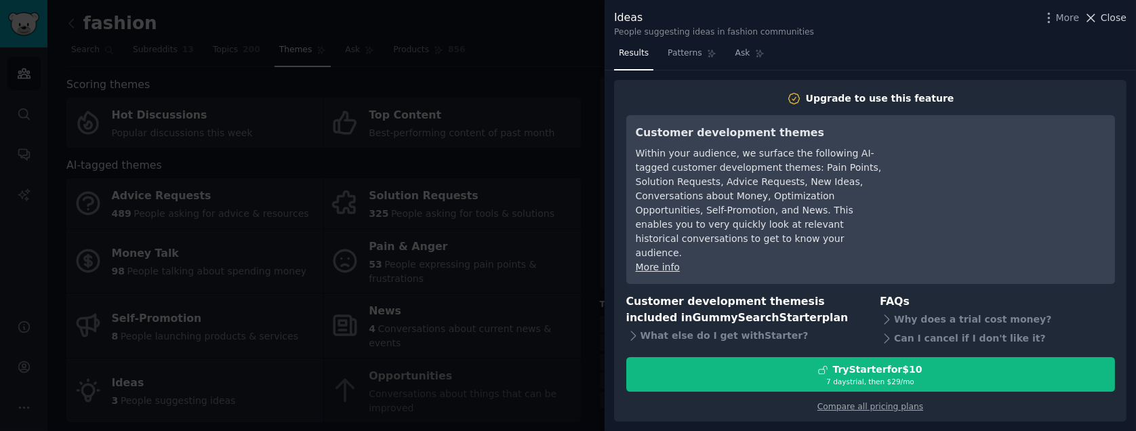
click at [1107, 20] on span "Close" at bounding box center [1114, 18] width 26 height 14
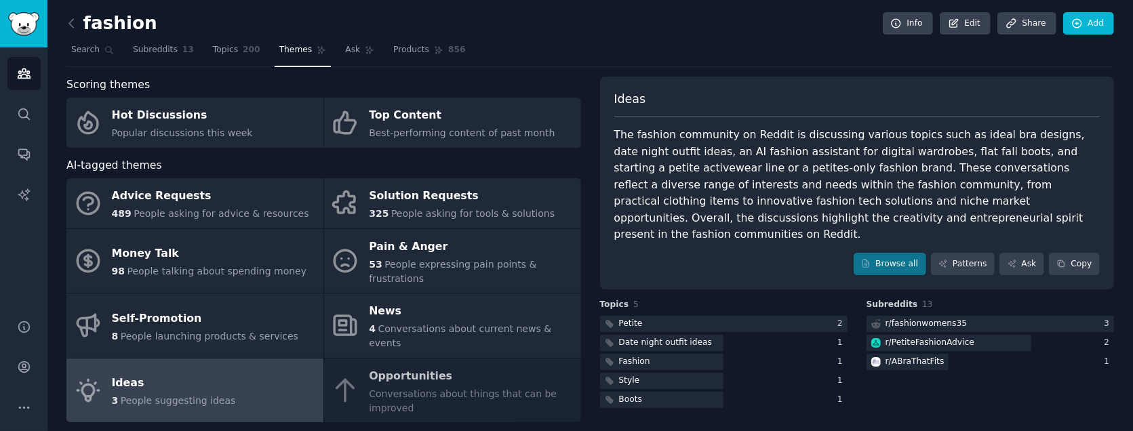
click at [808, 170] on div "The fashion community on Reddit is discussing various topics such as ideal bra …" at bounding box center [857, 185] width 486 height 117
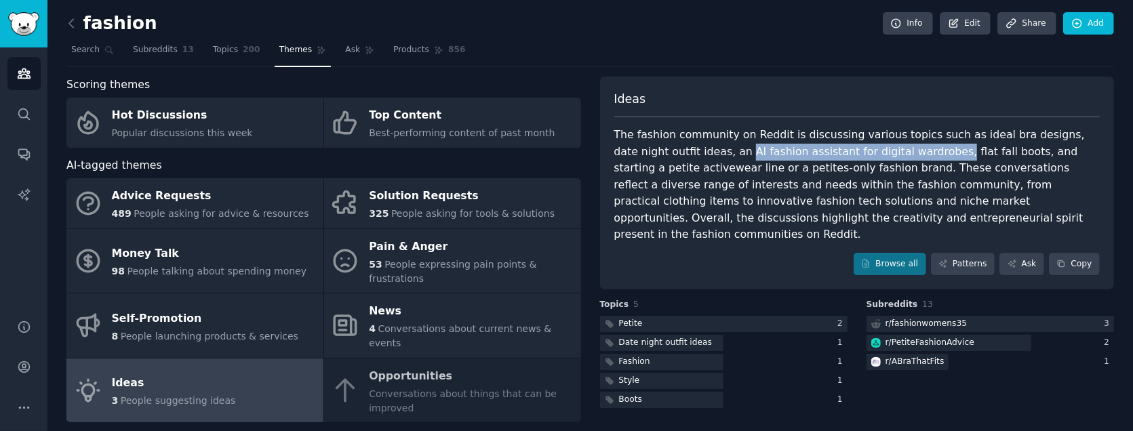
drag, startPoint x: 684, startPoint y: 151, endPoint x: 877, endPoint y: 151, distance: 192.6
click at [877, 151] on div "The fashion community on Reddit is discussing various topics such as ideal bra …" at bounding box center [857, 185] width 486 height 117
drag, startPoint x: 877, startPoint y: 151, endPoint x: 850, endPoint y: 149, distance: 26.5
click at [850, 149] on div "The fashion community on Reddit is discussing various topics such as ideal bra …" at bounding box center [857, 185] width 486 height 117
click at [803, 148] on div "The fashion community on Reddit is discussing various topics such as ideal bra …" at bounding box center [857, 185] width 486 height 117
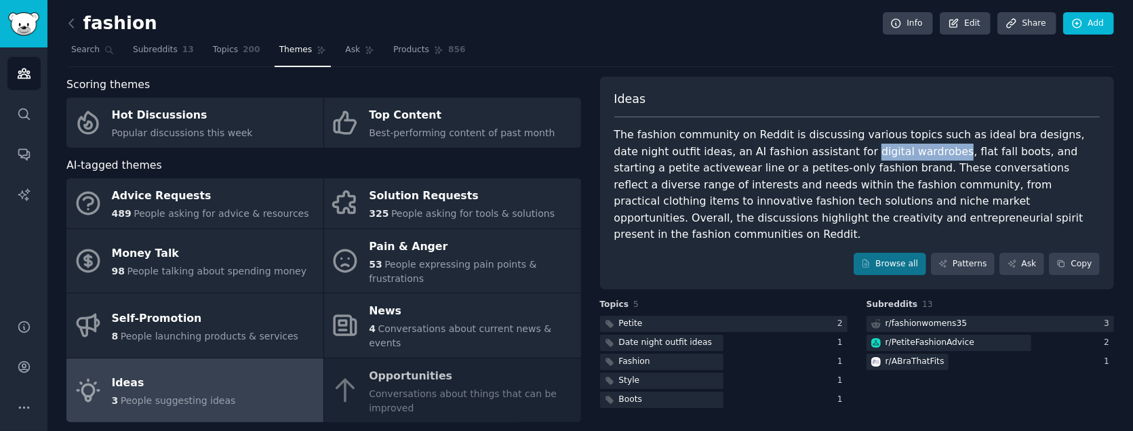
drag, startPoint x: 794, startPoint y: 150, endPoint x: 876, endPoint y: 156, distance: 82.3
click at [876, 156] on div "The fashion community on Reddit is discussing various topics such as ideal bra …" at bounding box center [857, 185] width 486 height 117
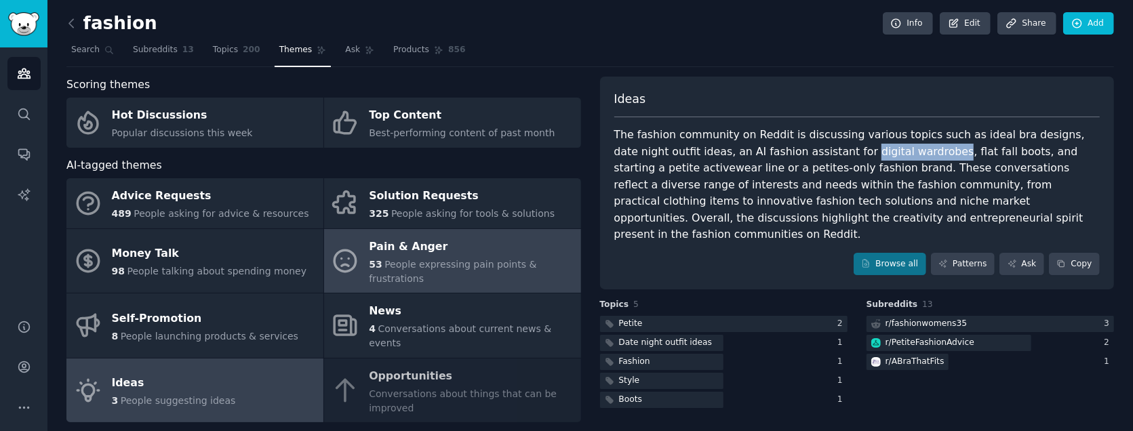
click at [421, 254] on div "Pain & Anger" at bounding box center [471, 247] width 205 height 22
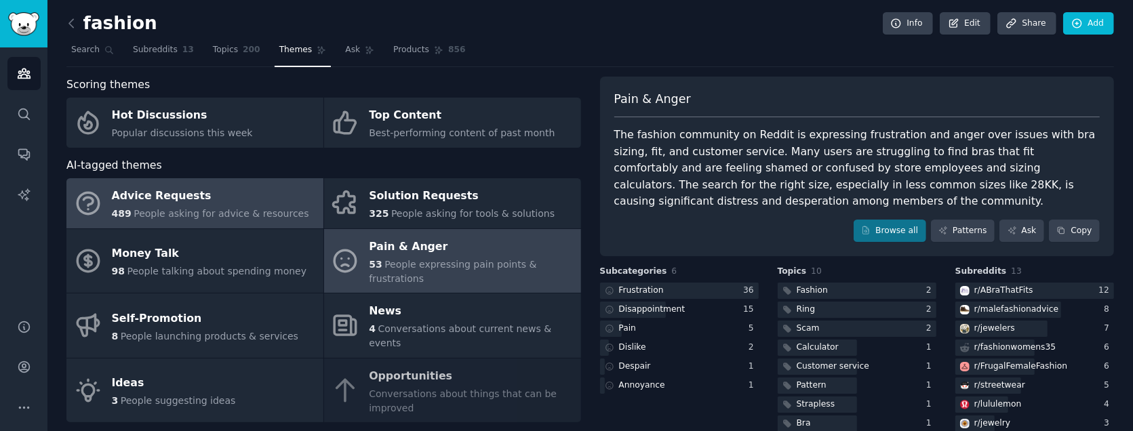
click at [261, 210] on span "People asking for advice & resources" at bounding box center [221, 213] width 175 height 11
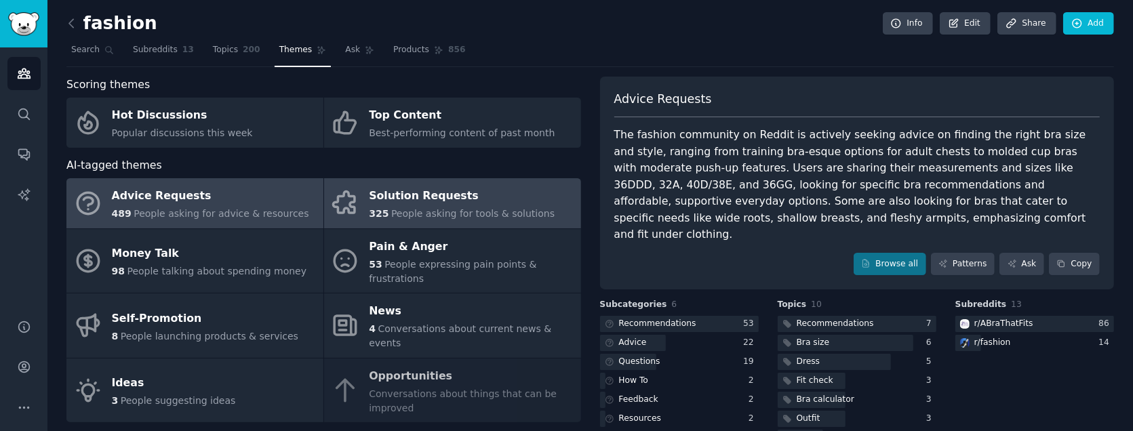
click at [473, 191] on div "Solution Requests" at bounding box center [462, 197] width 186 height 22
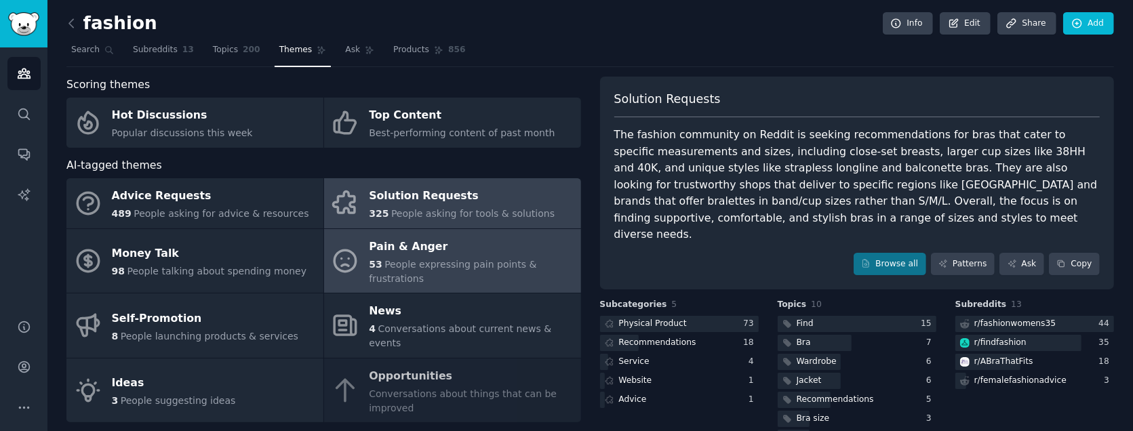
click at [383, 263] on span "People expressing pain points & frustrations" at bounding box center [452, 271] width 167 height 25
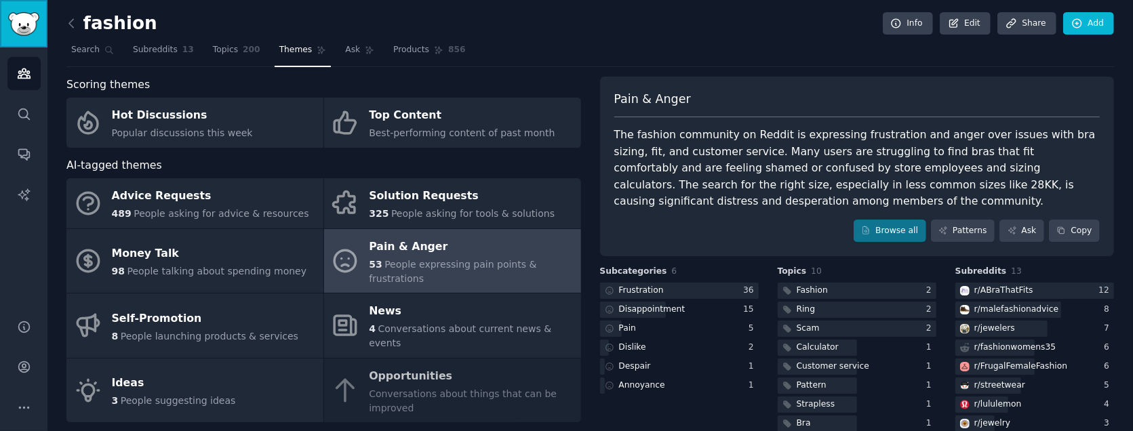
click at [9, 24] on img "Sidebar" at bounding box center [23, 24] width 31 height 24
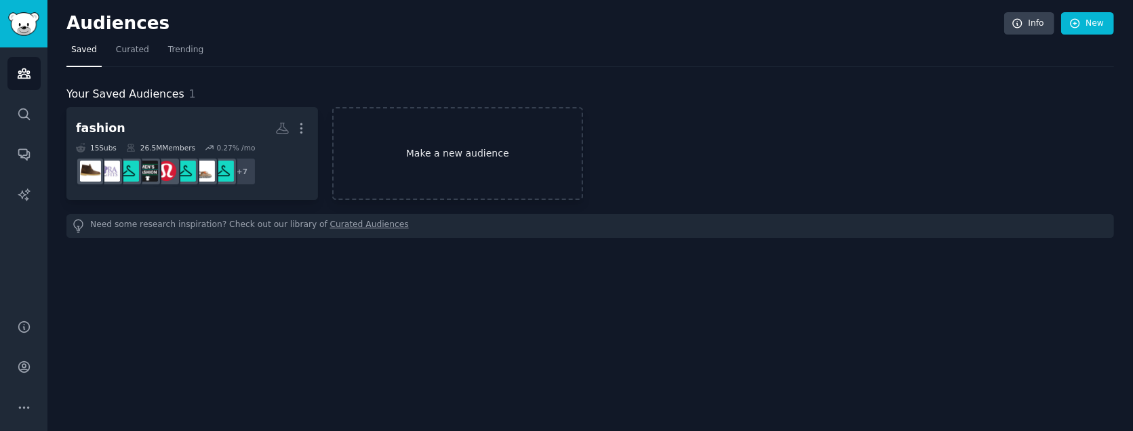
click at [435, 157] on link "Make a new audience" at bounding box center [458, 153] width 252 height 93
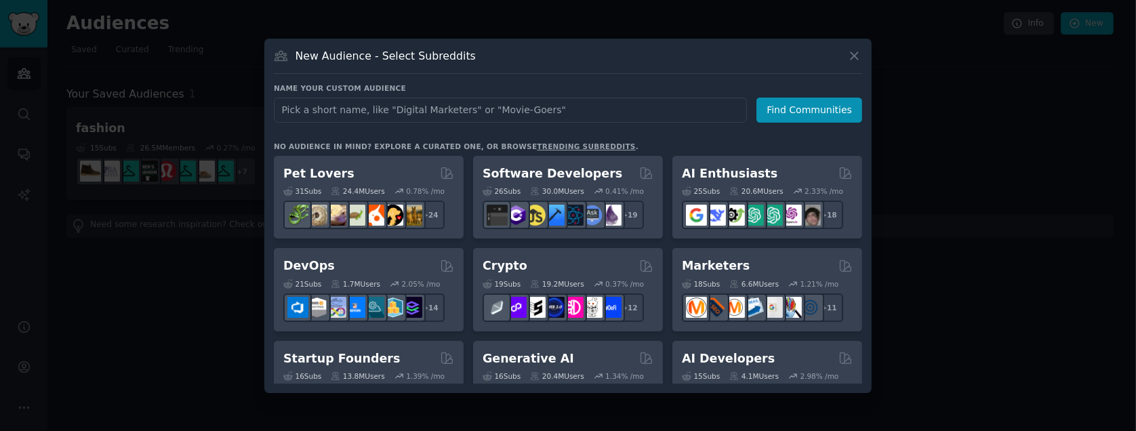
click at [553, 144] on link "trending subreddits" at bounding box center [586, 146] width 98 height 8
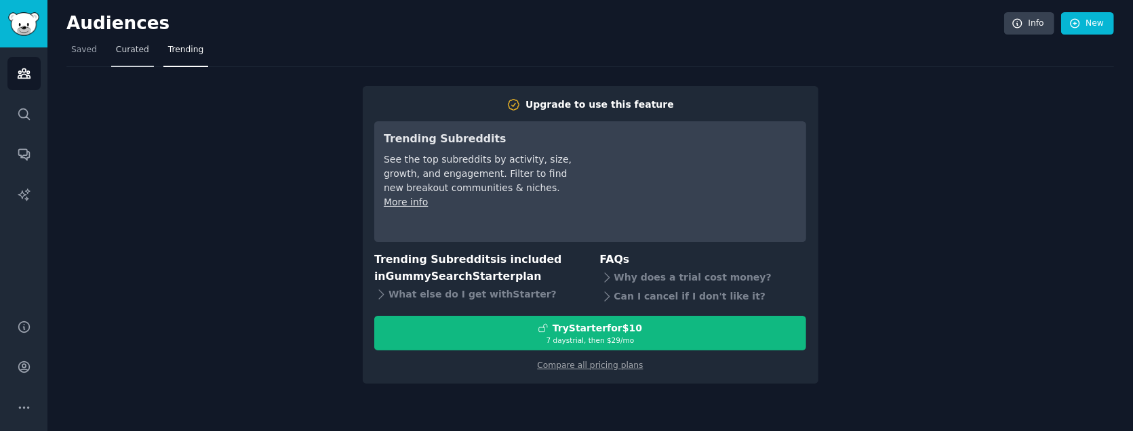
click at [124, 54] on span "Curated" at bounding box center [132, 50] width 33 height 12
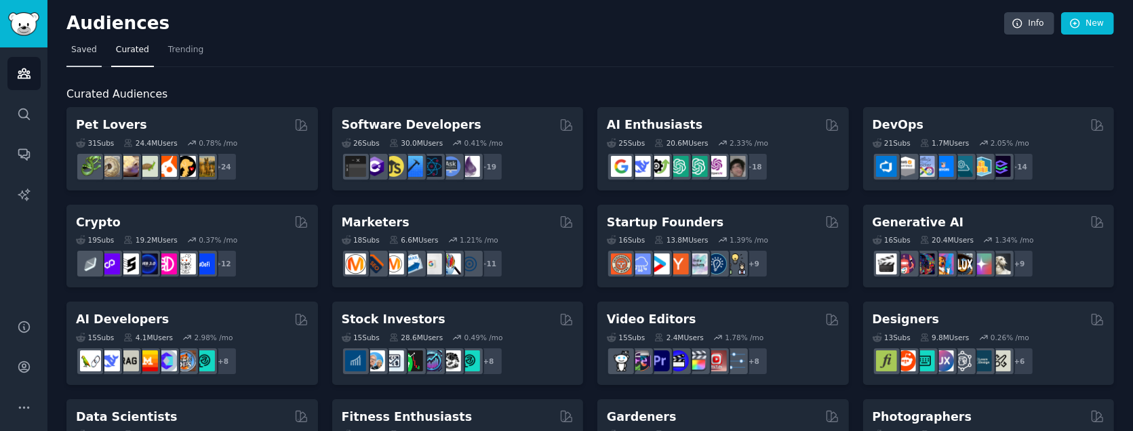
click at [77, 46] on span "Saved" at bounding box center [84, 50] width 26 height 12
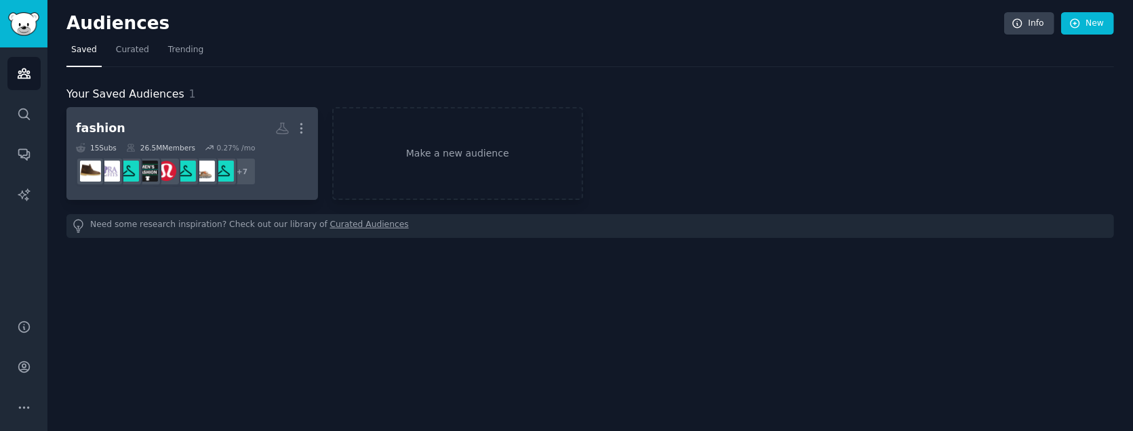
click at [148, 129] on h2 "fashion More" at bounding box center [192, 129] width 233 height 24
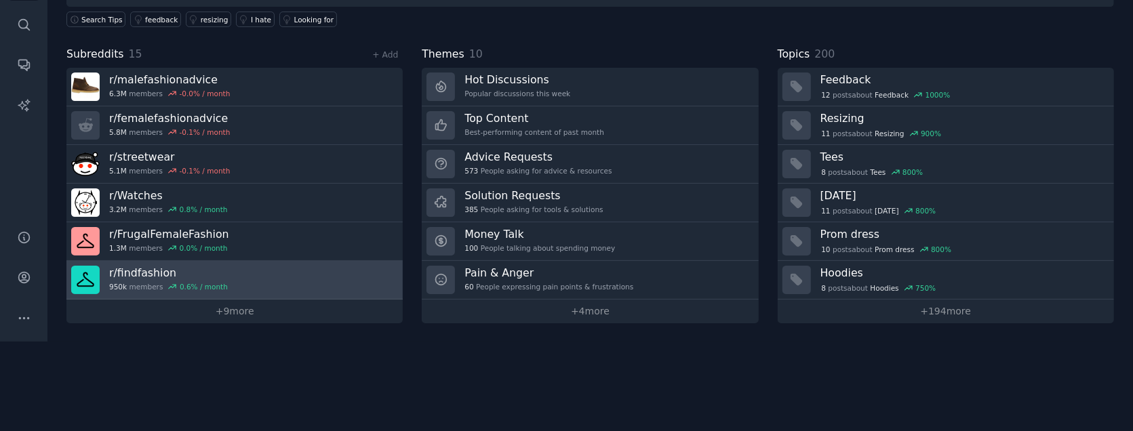
scroll to position [101, 0]
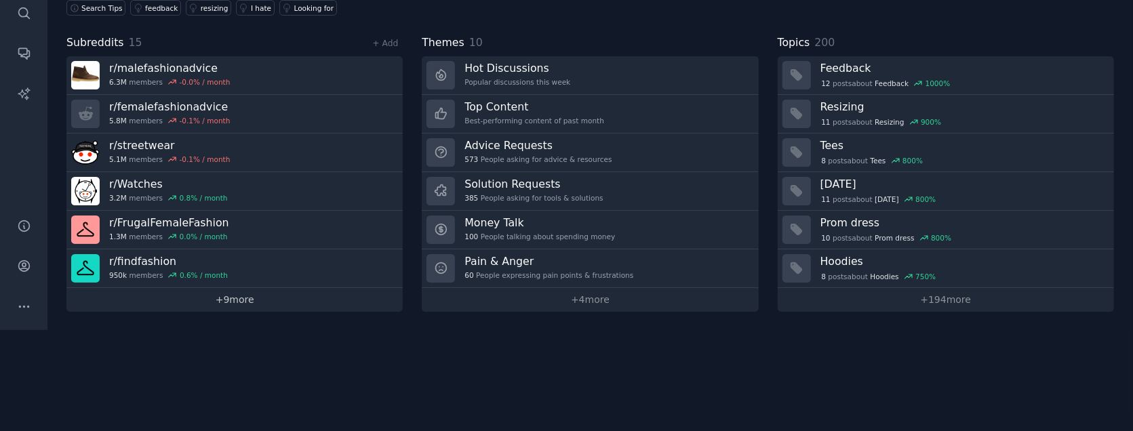
click at [226, 297] on link "+ 9 more" at bounding box center [234, 300] width 336 height 24
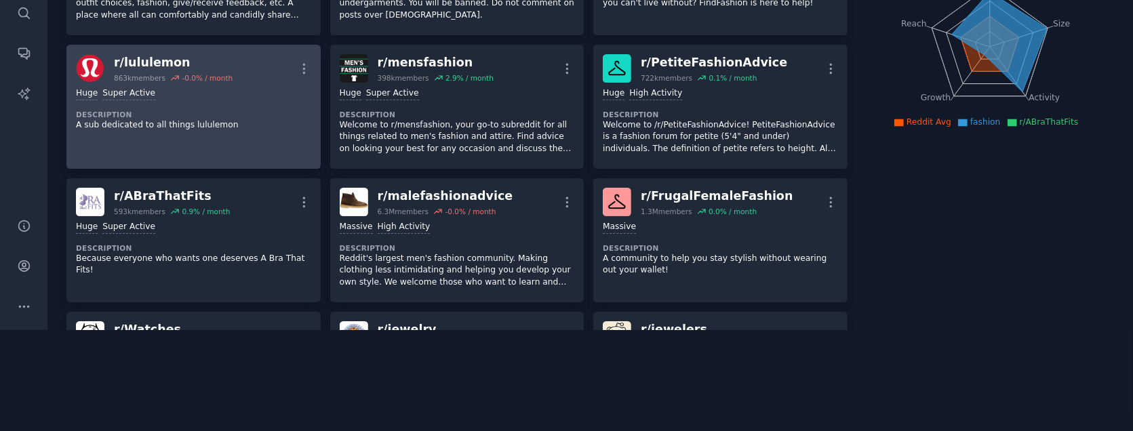
scroll to position [152, 0]
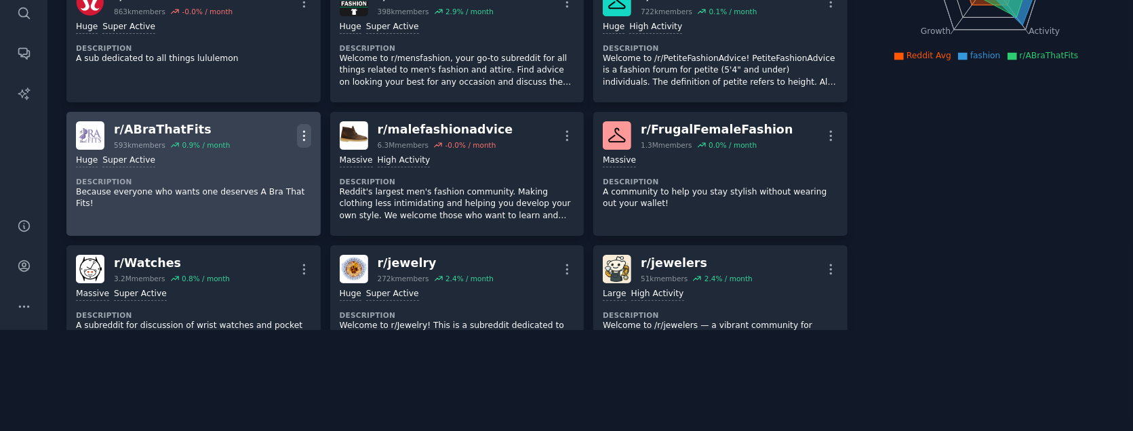
click at [308, 129] on icon "button" at bounding box center [304, 136] width 14 height 14
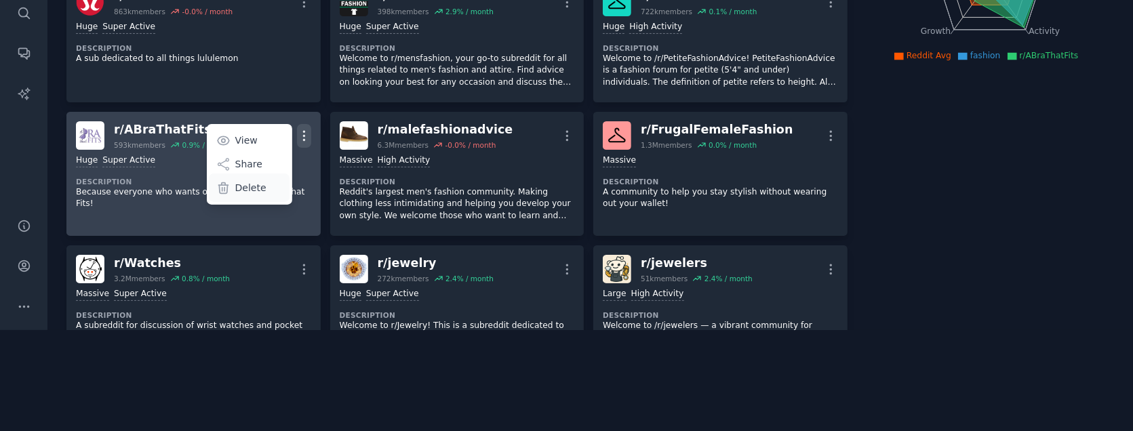
click at [239, 188] on p "Delete" at bounding box center [250, 188] width 31 height 14
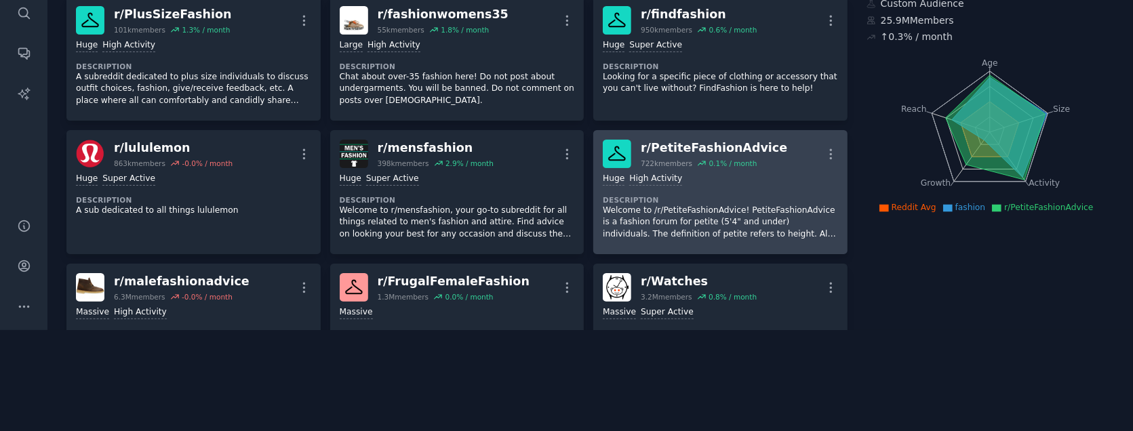
scroll to position [0, 0]
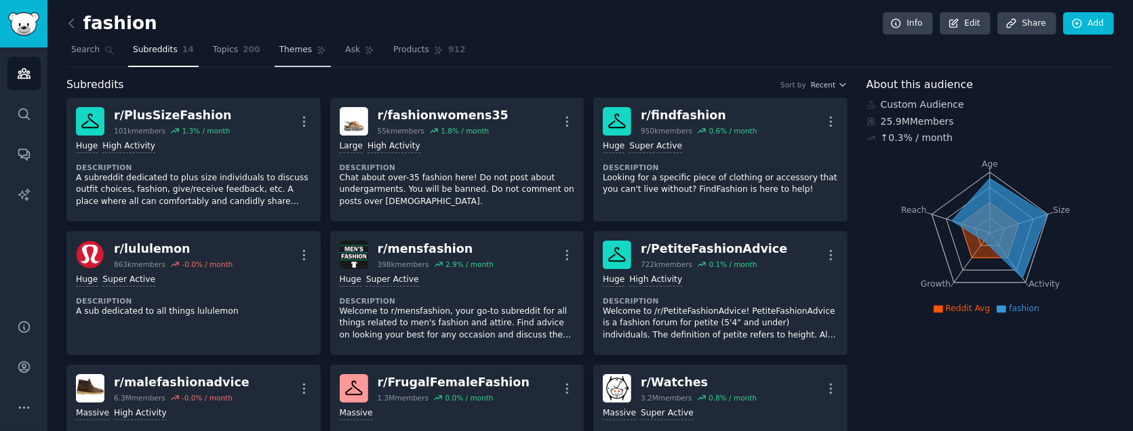
click at [279, 50] on span "Themes" at bounding box center [295, 50] width 33 height 12
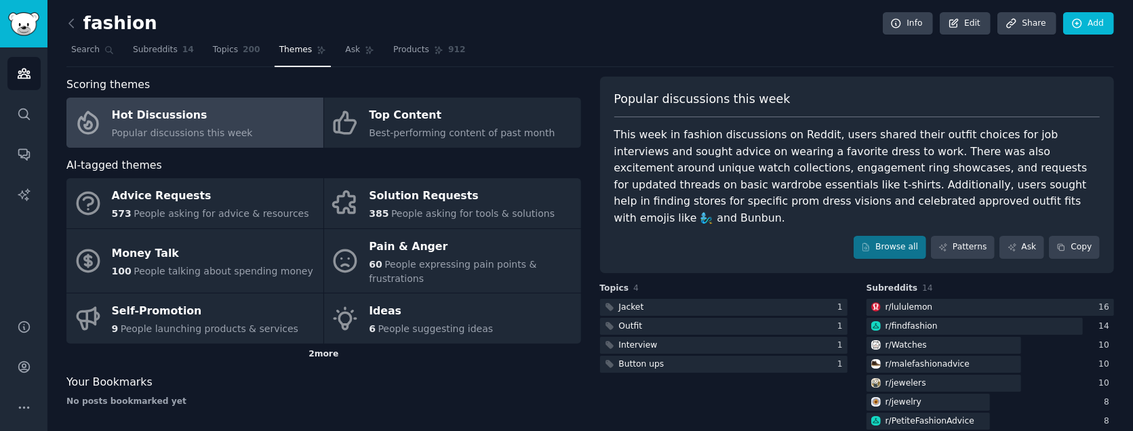
click at [334, 344] on div "2 more" at bounding box center [323, 355] width 515 height 22
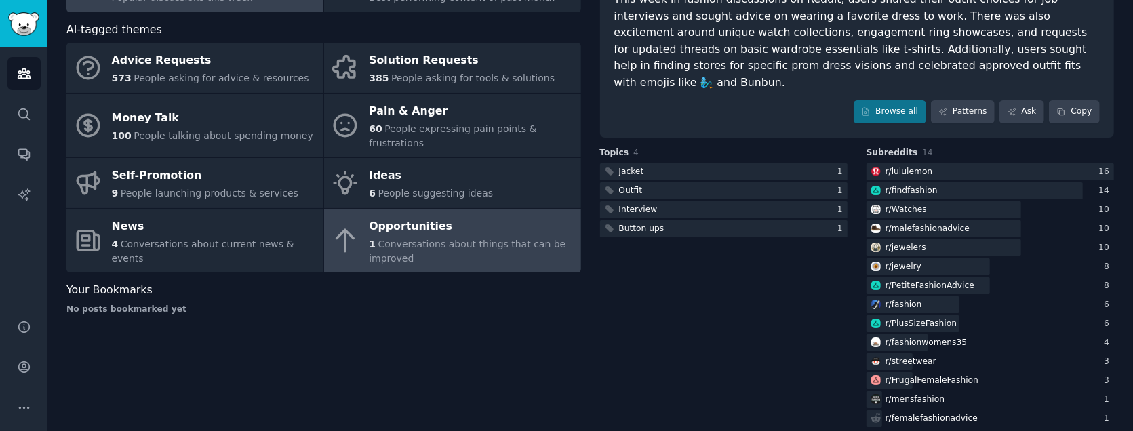
click at [375, 237] on div "1 Conversations about things that can be improved" at bounding box center [471, 251] width 205 height 28
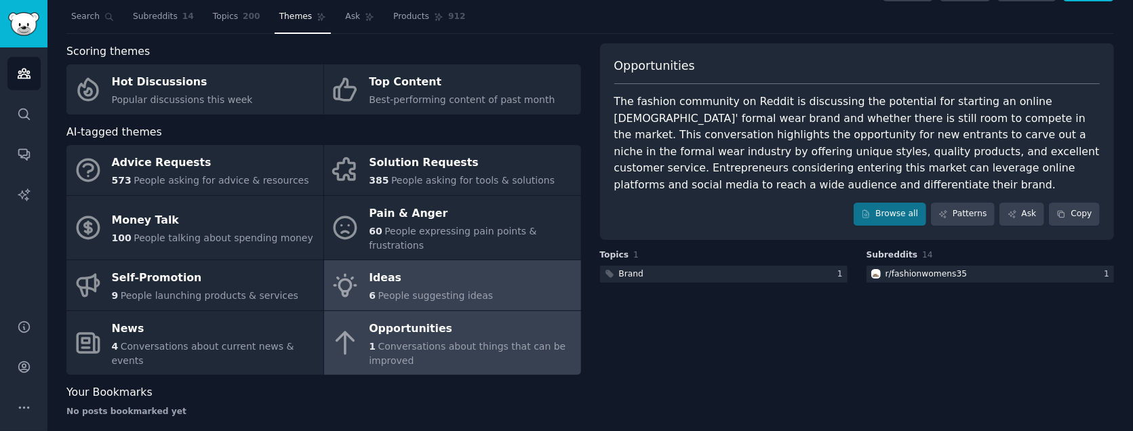
click at [411, 268] on div "Ideas" at bounding box center [431, 279] width 124 height 22
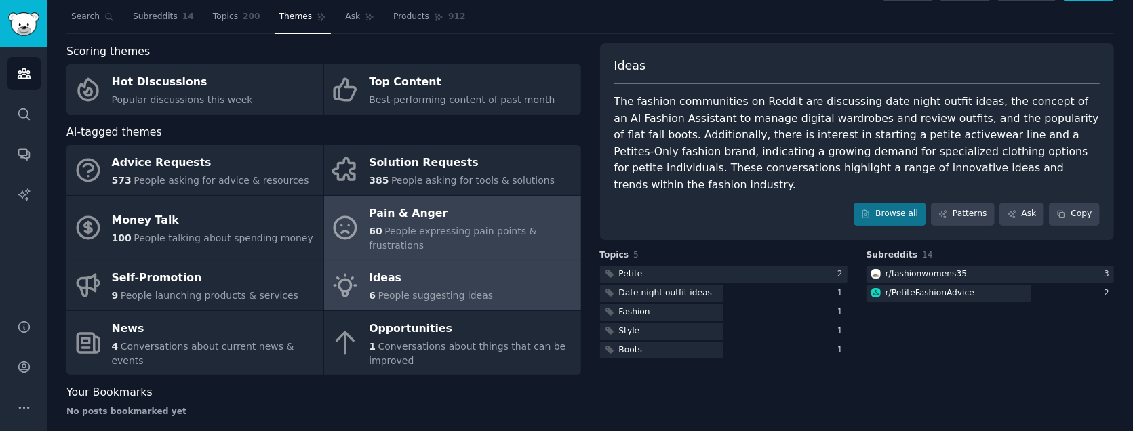
click at [460, 226] on span "People expressing pain points & frustrations" at bounding box center [452, 238] width 167 height 25
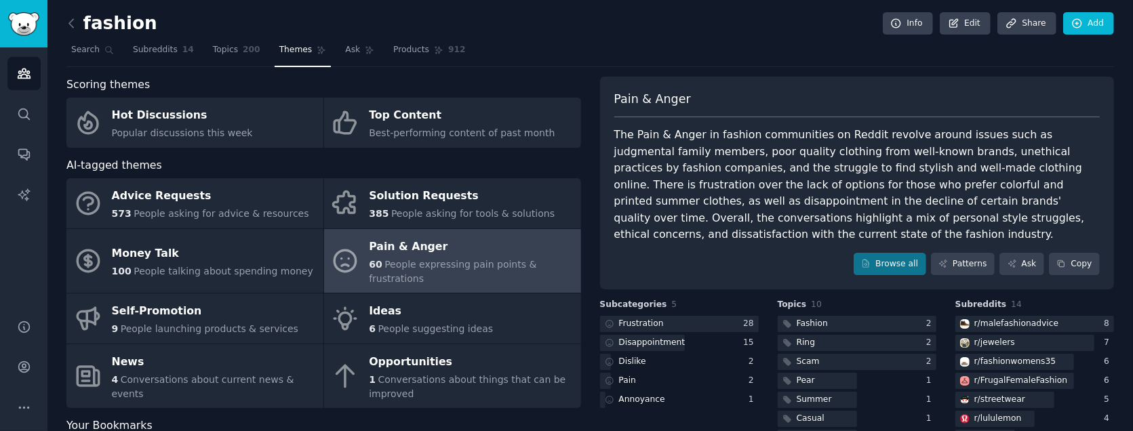
click at [78, 31] on link at bounding box center [74, 24] width 17 height 22
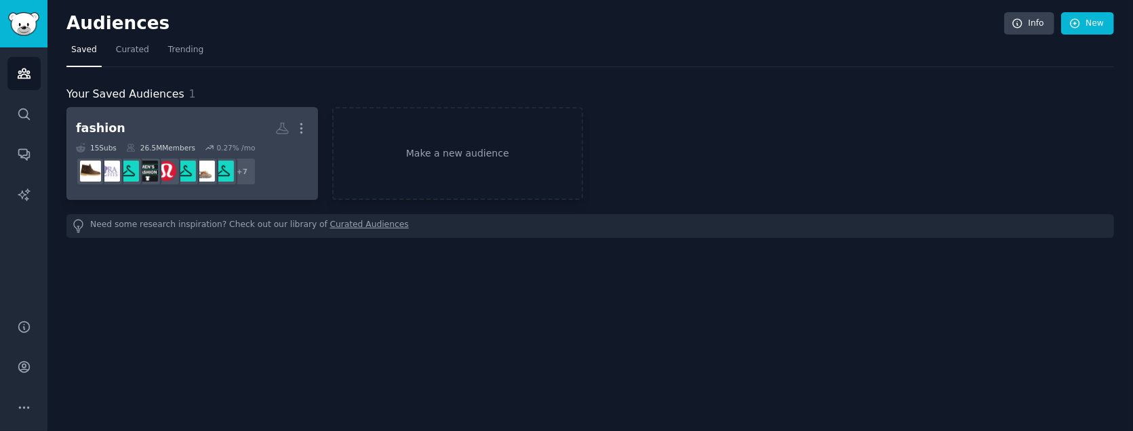
click at [161, 125] on h2 "fashion More" at bounding box center [192, 129] width 233 height 24
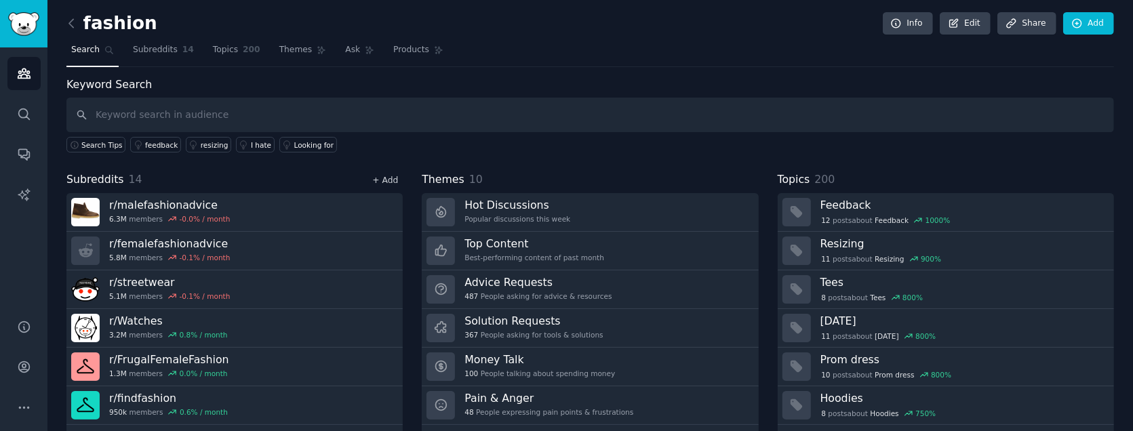
click at [388, 180] on link "+ Add" at bounding box center [385, 180] width 26 height 9
